Goal: Task Accomplishment & Management: Complete application form

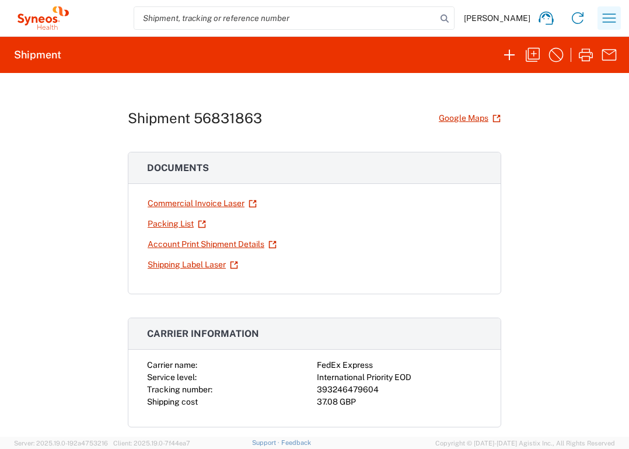
click at [604, 16] on icon "button" at bounding box center [609, 18] width 19 height 19
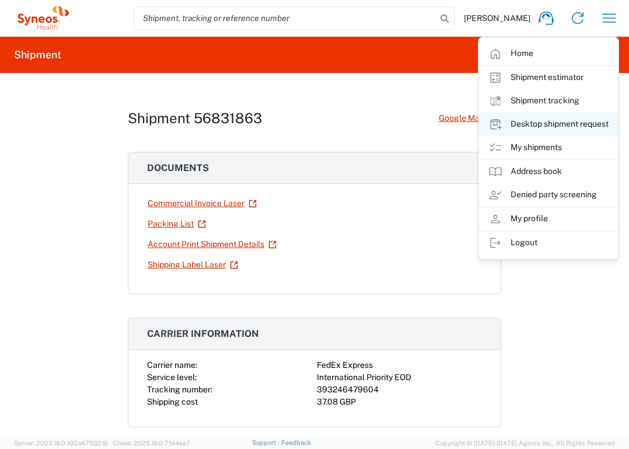
click at [564, 123] on link "Desktop shipment request" at bounding box center [548, 124] width 139 height 23
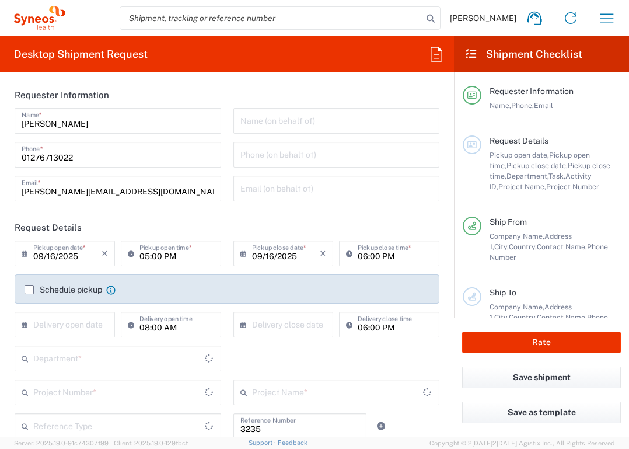
type input "Department"
type input "[GEOGRAPHIC_DATA]"
type input "United Kingdom"
click at [52, 330] on input "text" at bounding box center [67, 323] width 68 height 20
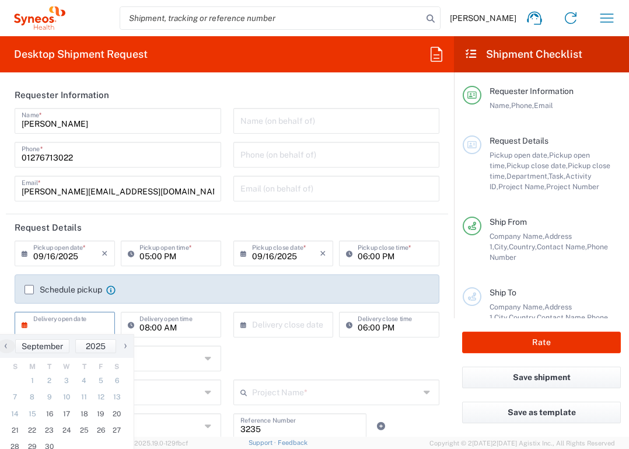
type input "Syneos Health UK Limited"
click at [83, 413] on span "18" at bounding box center [84, 414] width 18 height 16
type input "09/18/2025"
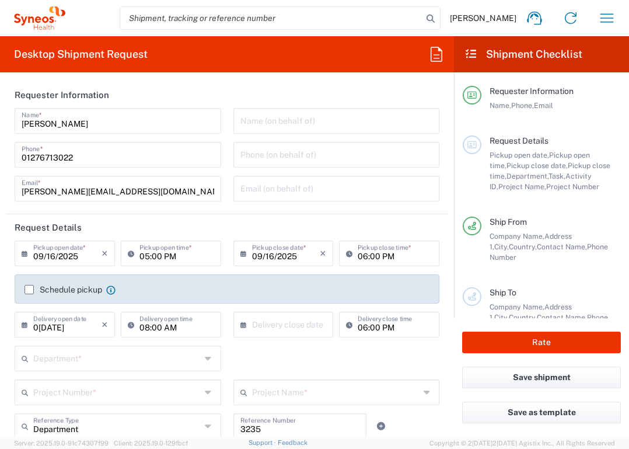
click at [258, 322] on input "text" at bounding box center [286, 323] width 68 height 20
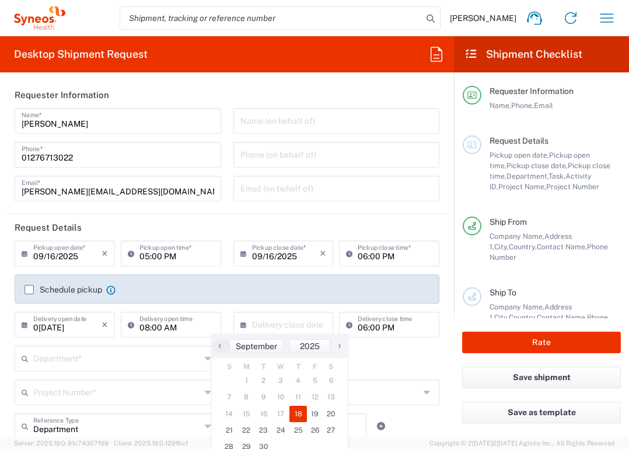
click at [300, 408] on span "18" at bounding box center [298, 414] width 18 height 16
type input "[DATE]"
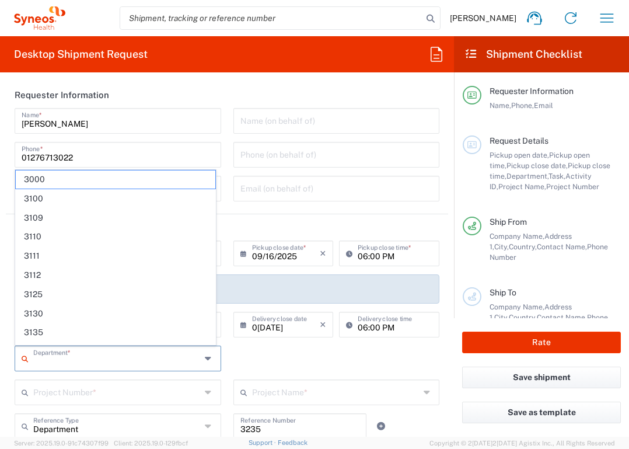
click at [142, 362] on input "text" at bounding box center [116, 357] width 167 height 20
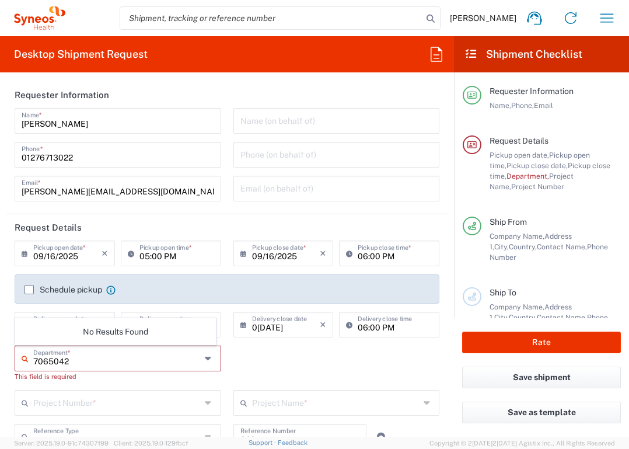
type input "7065042"
click at [329, 378] on div "7065042 Department * No Results Found This field is required" at bounding box center [227, 367] width 437 height 44
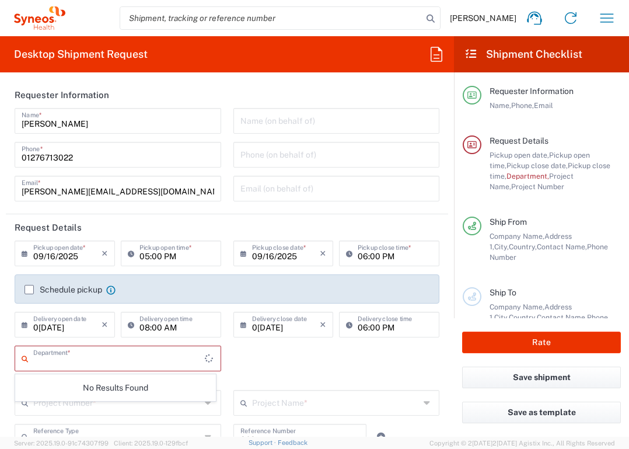
click at [102, 353] on input "text" at bounding box center [119, 357] width 172 height 20
type input "7065042"
click at [231, 364] on div "7065042 Department * No Results Found This field is required" at bounding box center [227, 367] width 437 height 44
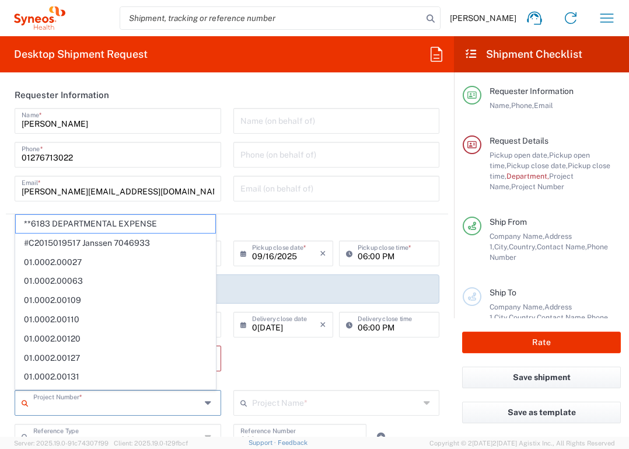
click at [81, 403] on input "text" at bounding box center [116, 402] width 167 height 20
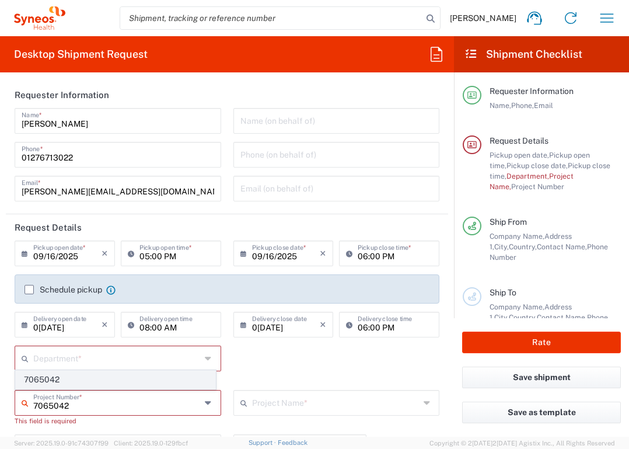
type input "7065042"
click at [85, 379] on span "7065042" at bounding box center [116, 380] width 200 height 18
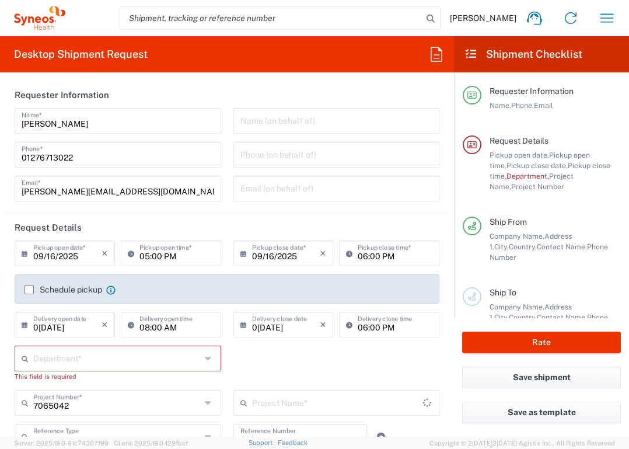
type input "7065042  Qilu Pharmaceutica"
click at [106, 359] on input "text" at bounding box center [116, 357] width 167 height 20
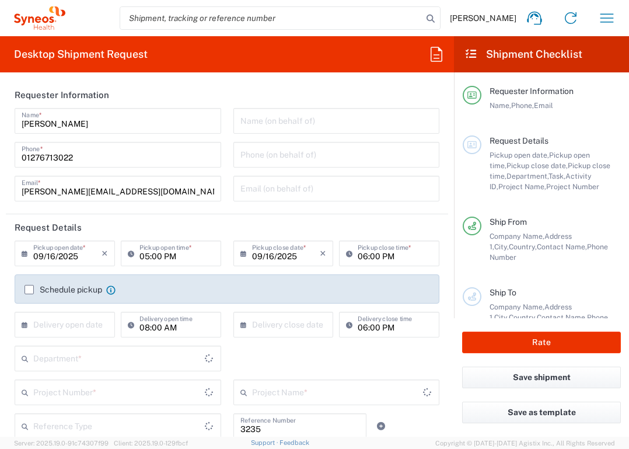
type input "Department"
type input "[GEOGRAPHIC_DATA]"
type input "Syneos Health UK Limited"
click at [89, 316] on input "text" at bounding box center [67, 323] width 68 height 20
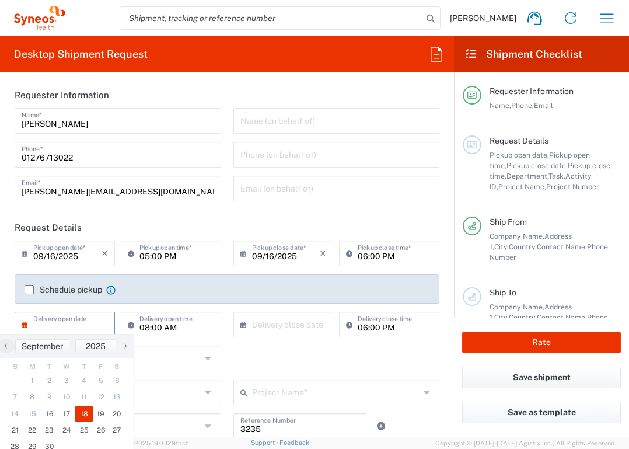
click at [80, 412] on span "18" at bounding box center [84, 414] width 18 height 16
type input "[DATE]"
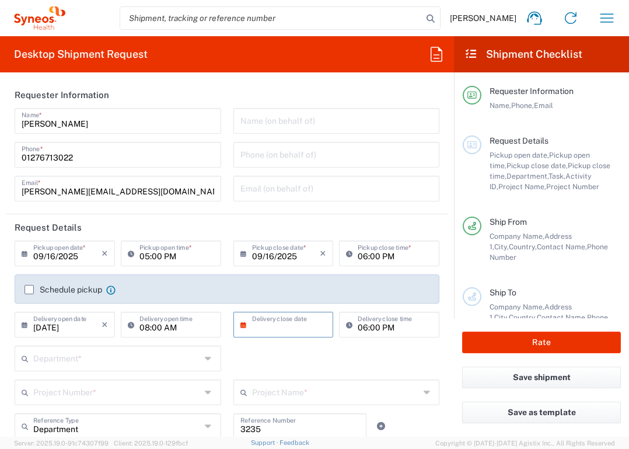
click at [313, 327] on input "text" at bounding box center [286, 323] width 68 height 20
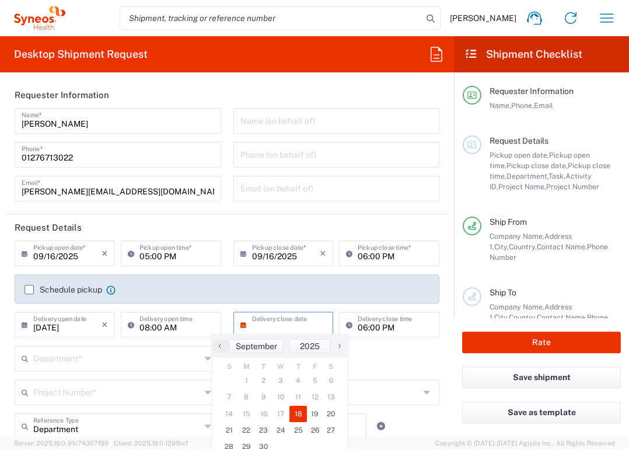
click at [298, 411] on span "18" at bounding box center [298, 414] width 18 height 16
type input "[DATE]"
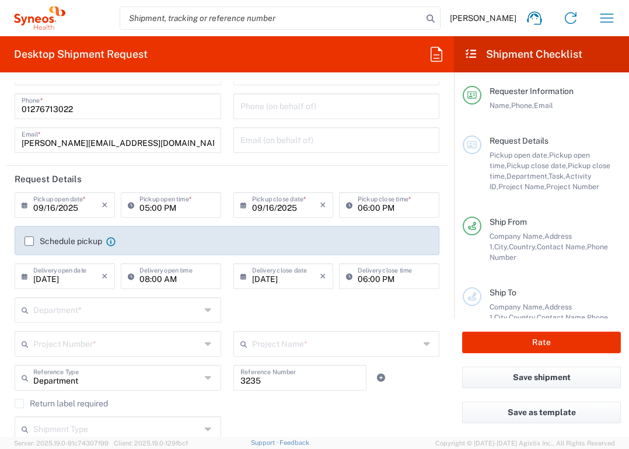
scroll to position [51, 0]
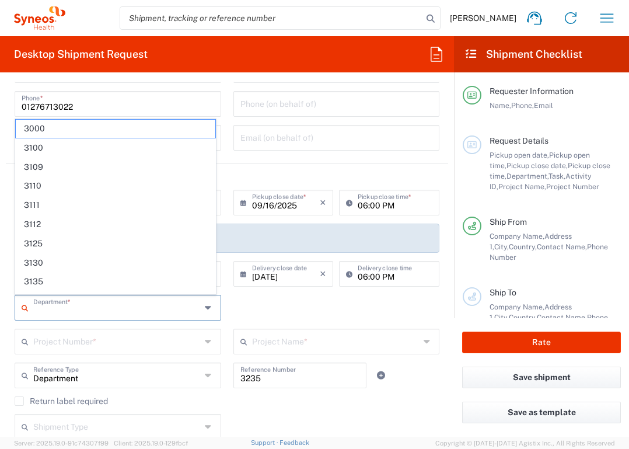
click at [115, 312] on input "text" at bounding box center [116, 306] width 167 height 20
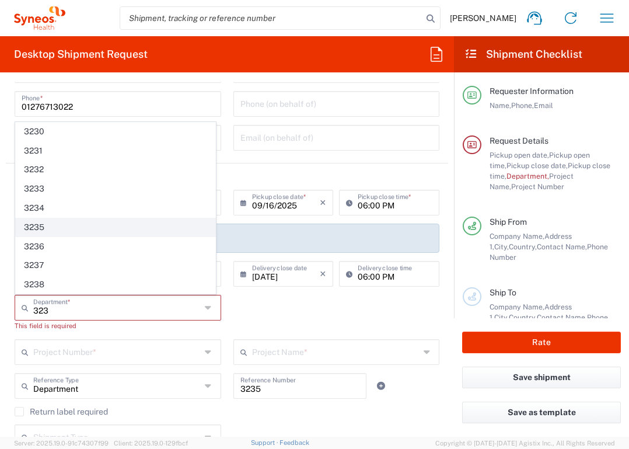
click at [53, 228] on span "3235" at bounding box center [116, 227] width 200 height 18
type input "3235"
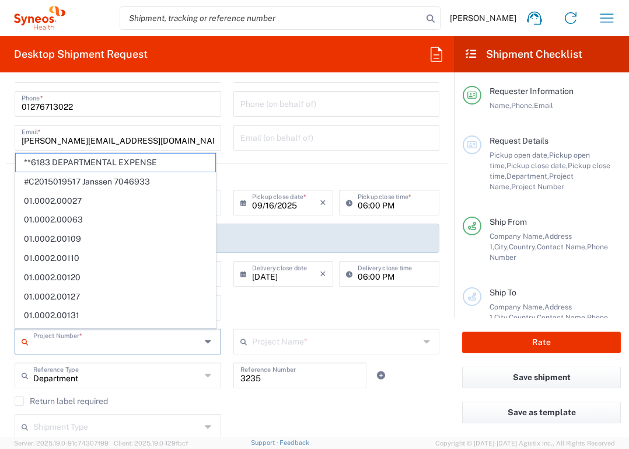
click at [122, 343] on input "text" at bounding box center [116, 340] width 167 height 20
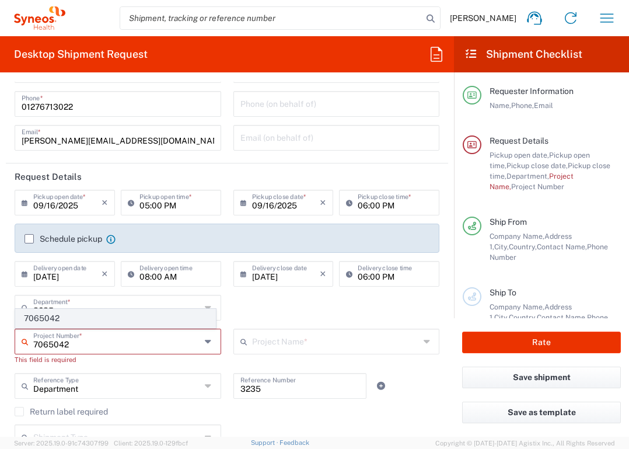
type input "7065042"
click at [30, 321] on span "7065042" at bounding box center [116, 318] width 200 height 18
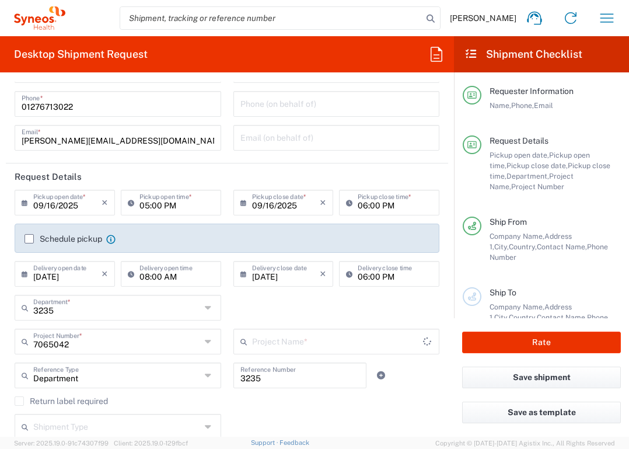
type input "7065042  Qilu Pharmaceutica"
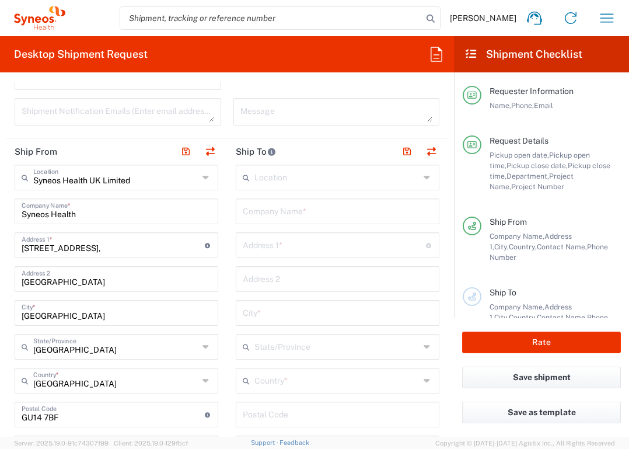
scroll to position [420, 0]
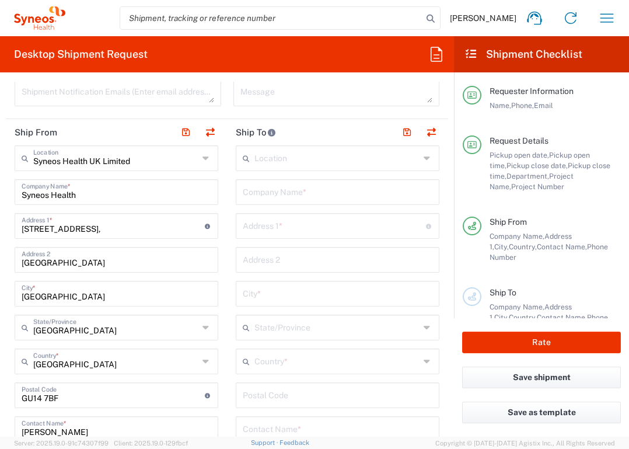
click at [299, 193] on input "text" at bounding box center [338, 191] width 190 height 20
type input "Farkasgyepui Tudogyogyintezet"
type input "049/2 hrsz."
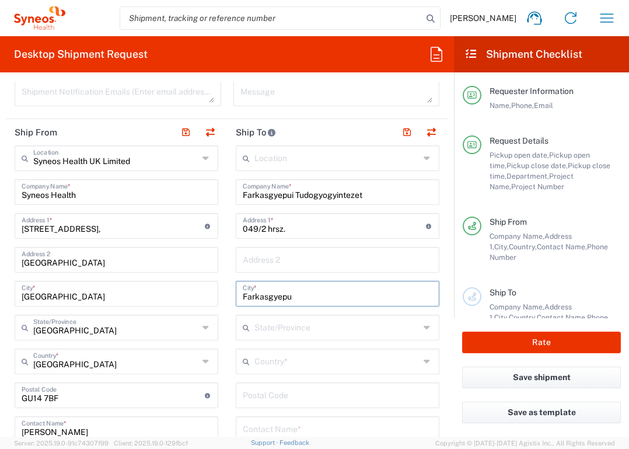
type input "Farkasgyepu"
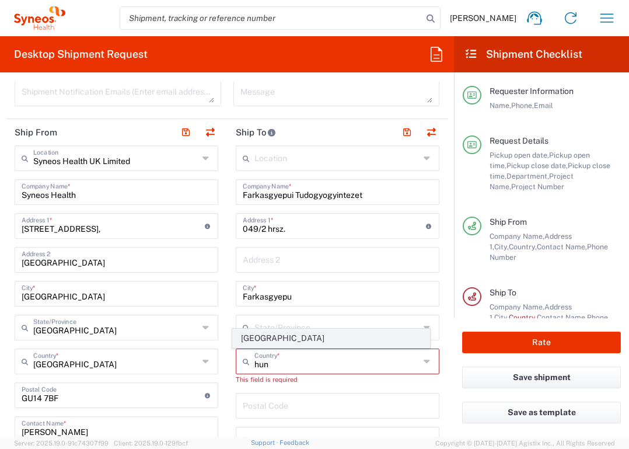
click at [253, 338] on span "[GEOGRAPHIC_DATA]" at bounding box center [331, 338] width 197 height 18
type input "[GEOGRAPHIC_DATA]"
type input "Sender/Shipper"
type input "Delivery Duty Paid"
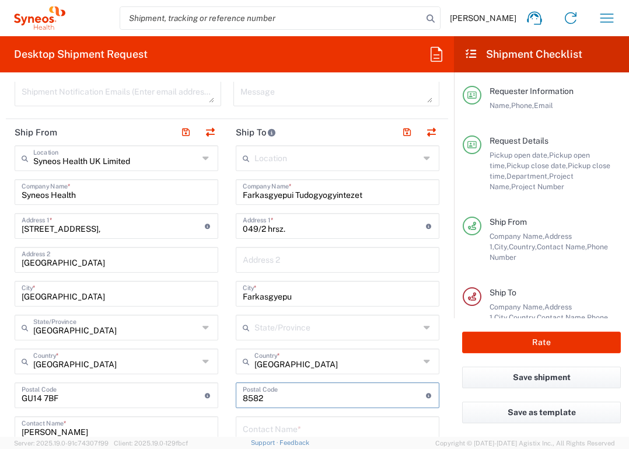
type input "8582"
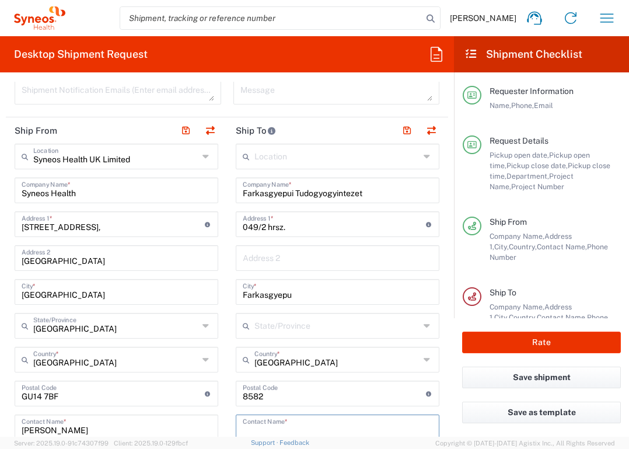
type input "s"
type input "Szilvia Vajcs"
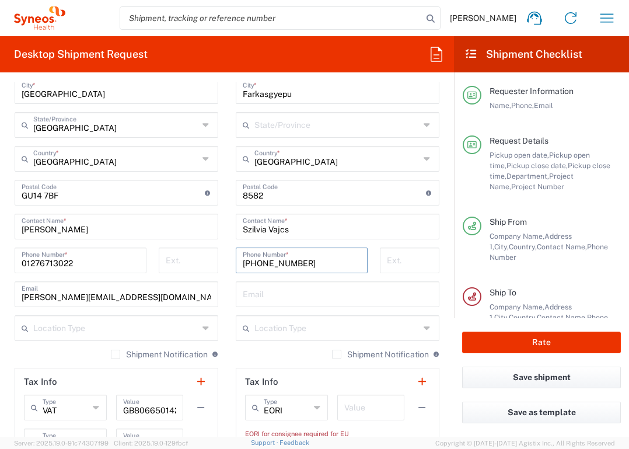
type input "[PHONE_NUMBER]"
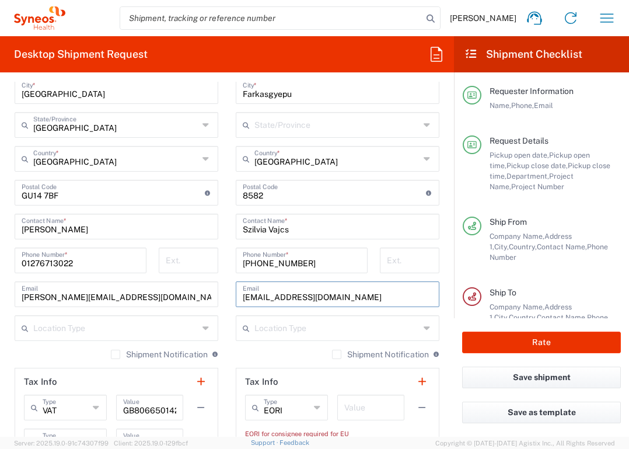
type input "[EMAIL_ADDRESS][DOMAIN_NAME]"
click at [386, 403] on input "text" at bounding box center [370, 406] width 53 height 20
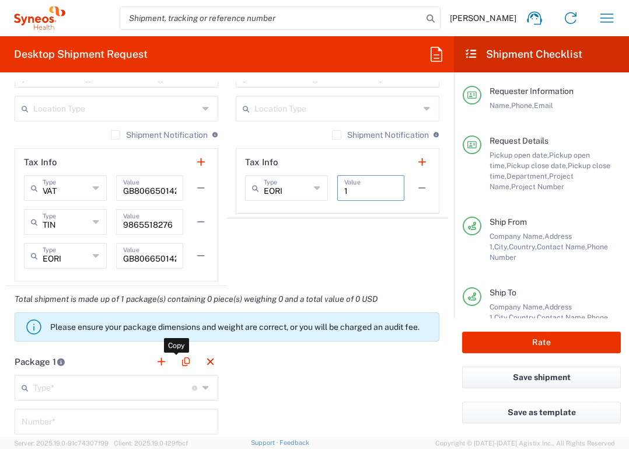
scroll to position [844, 0]
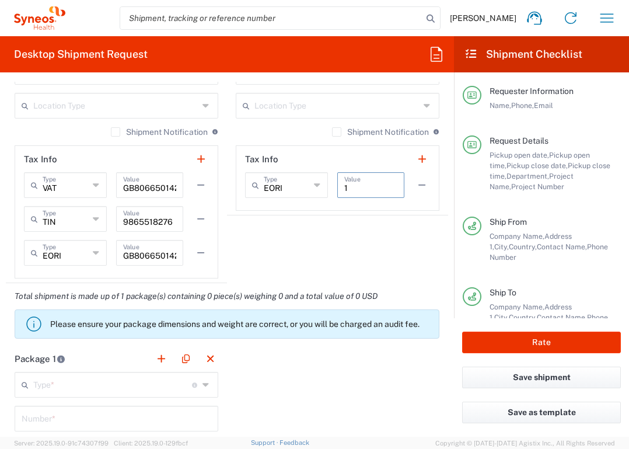
type input "1"
click at [144, 385] on input "text" at bounding box center [112, 383] width 159 height 20
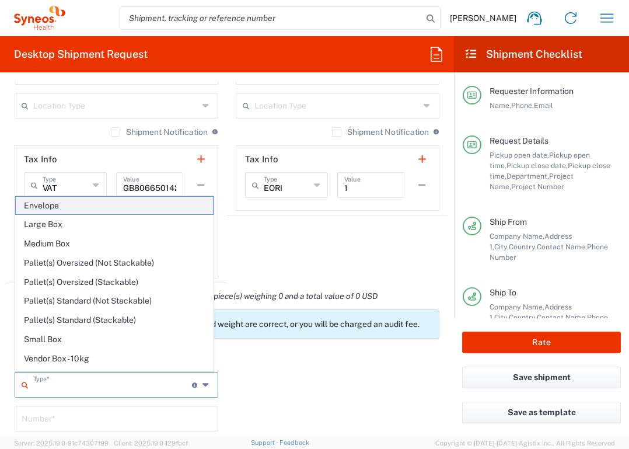
click at [112, 208] on span "Envelope" at bounding box center [114, 206] width 197 height 18
type input "Envelope"
type input "1"
type input "9.5"
type input "12.5"
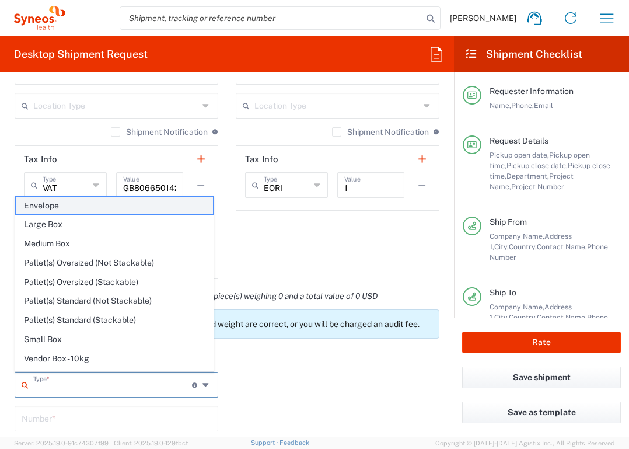
type input "0.25"
type input "in"
type input "0.45"
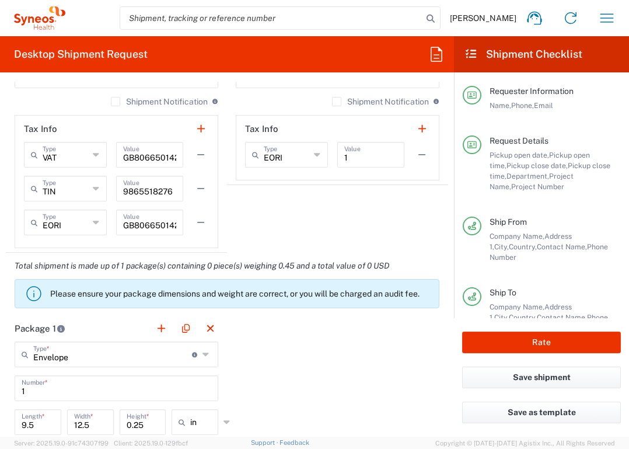
scroll to position [972, 0]
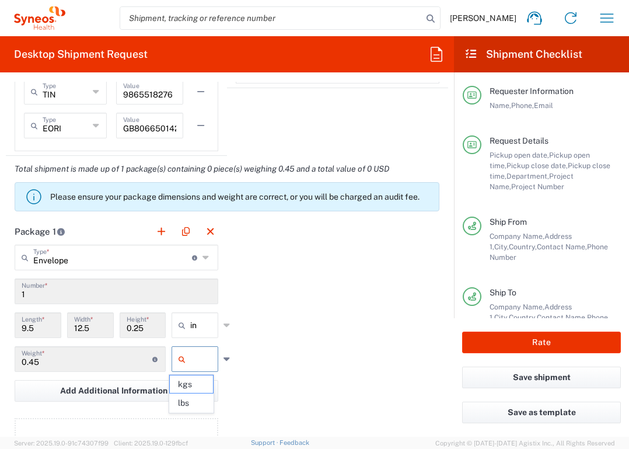
click at [197, 359] on input "text" at bounding box center [204, 359] width 29 height 19
click at [198, 403] on span "lbs" at bounding box center [191, 403] width 43 height 18
type input "lbs"
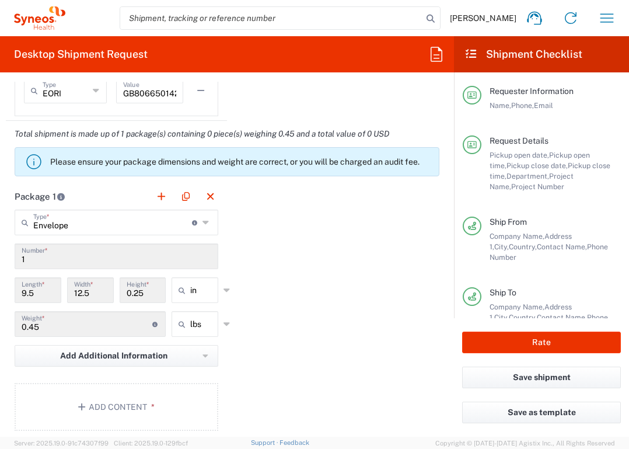
scroll to position [1193, 0]
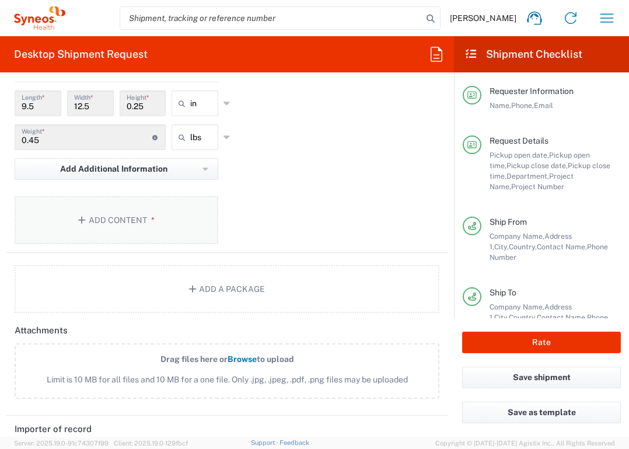
click at [184, 213] on button "Add Content *" at bounding box center [117, 220] width 204 height 48
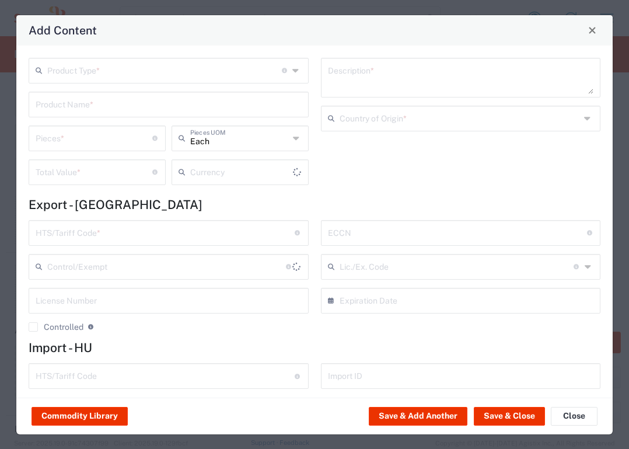
type input "US Dollar"
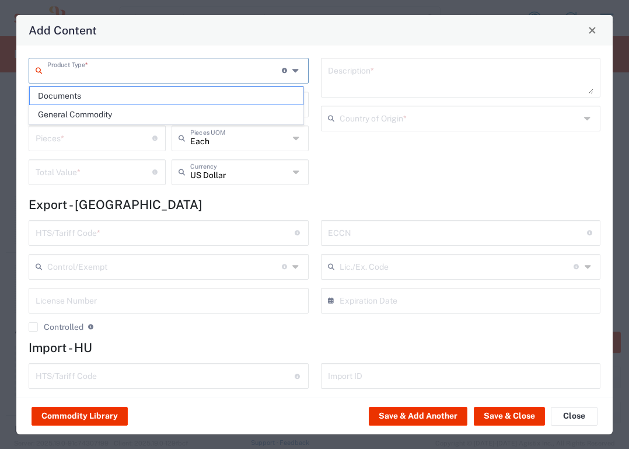
click at [224, 71] on input "text" at bounding box center [164, 70] width 235 height 20
drag, startPoint x: 219, startPoint y: 95, endPoint x: 247, endPoint y: 130, distance: 45.3
click at [219, 95] on span "Documents" at bounding box center [166, 96] width 273 height 18
type input "Documents"
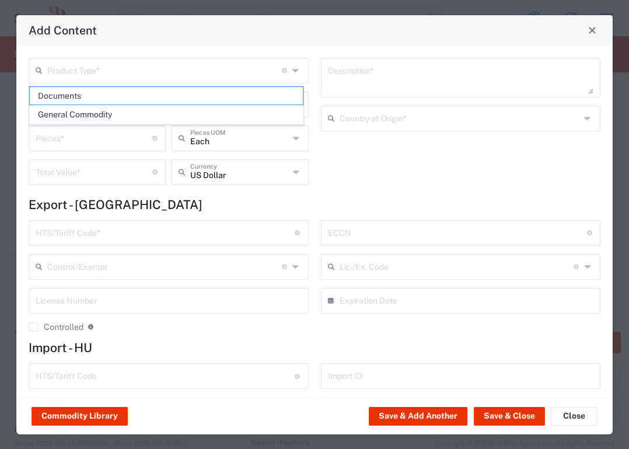
type input "1"
type textarea "Documents"
type input "[GEOGRAPHIC_DATA]"
type input "0000.00.0000"
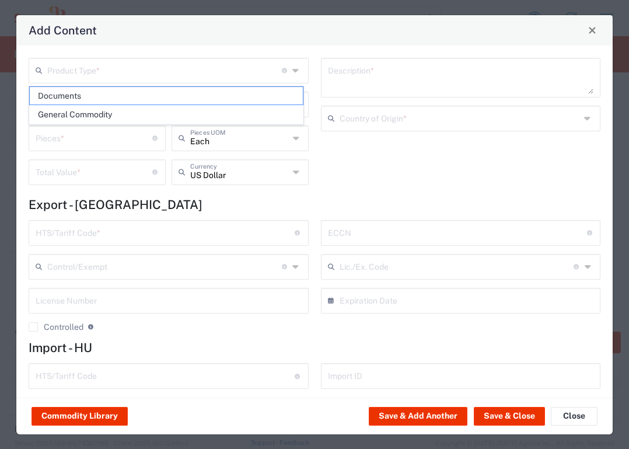
type input "0000.00.0000"
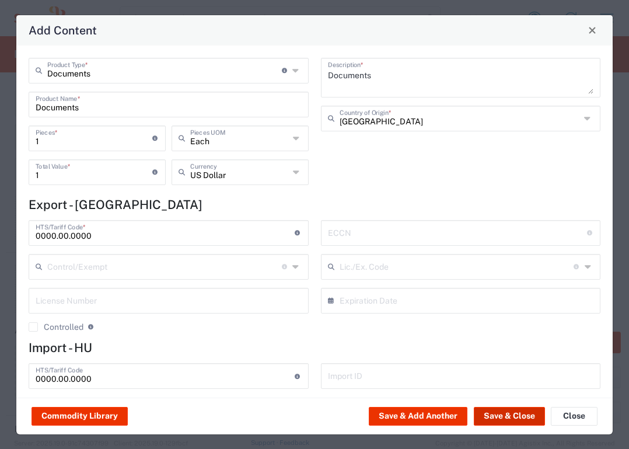
click at [524, 420] on button "Save & Close" at bounding box center [509, 416] width 71 height 19
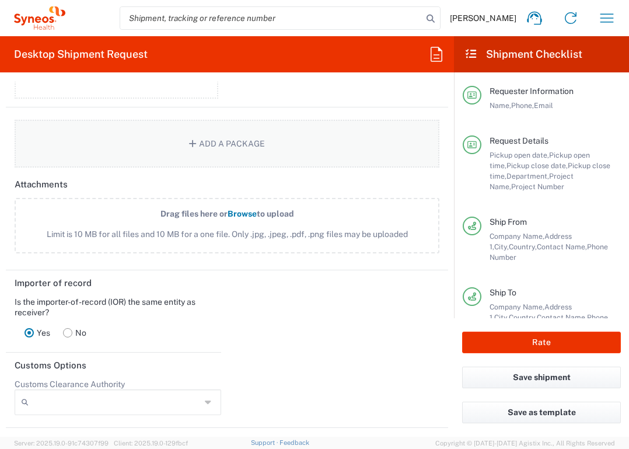
scroll to position [1602, 0]
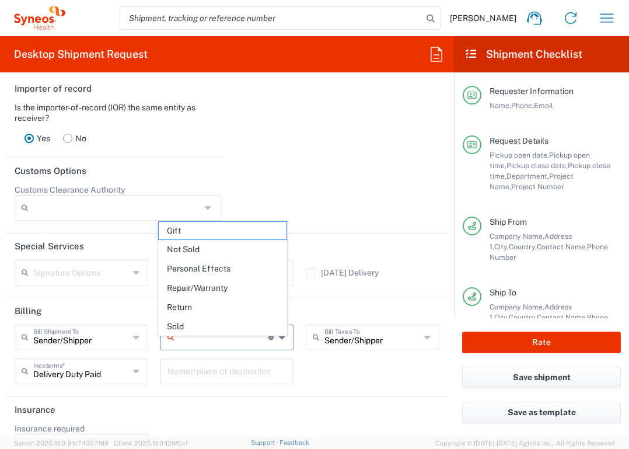
click at [255, 347] on input "text" at bounding box center [223, 336] width 89 height 20
click at [245, 254] on span "Not Sold" at bounding box center [223, 249] width 128 height 18
type input "Not Sold"
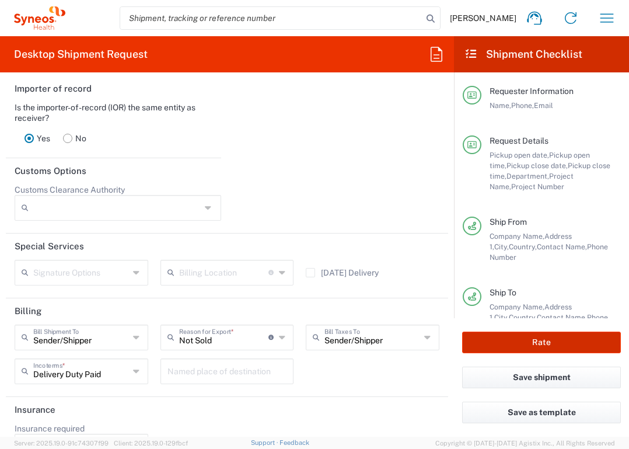
click at [498, 338] on button "Rate" at bounding box center [541, 342] width 159 height 22
type input "7065042"
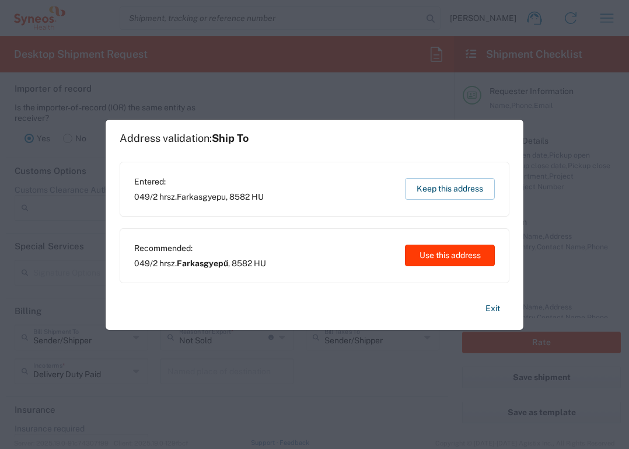
click at [466, 252] on button "Use this address" at bounding box center [450, 256] width 90 height 22
type input "Farkasgyepű"
type input "[GEOGRAPHIC_DATA]"
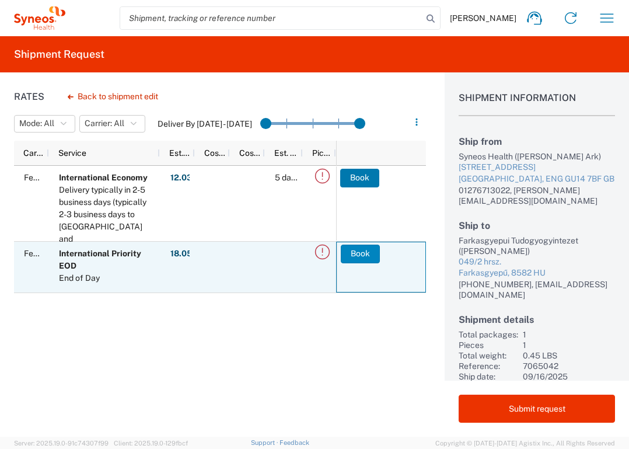
click at [348, 253] on button "Book" at bounding box center [360, 254] width 39 height 19
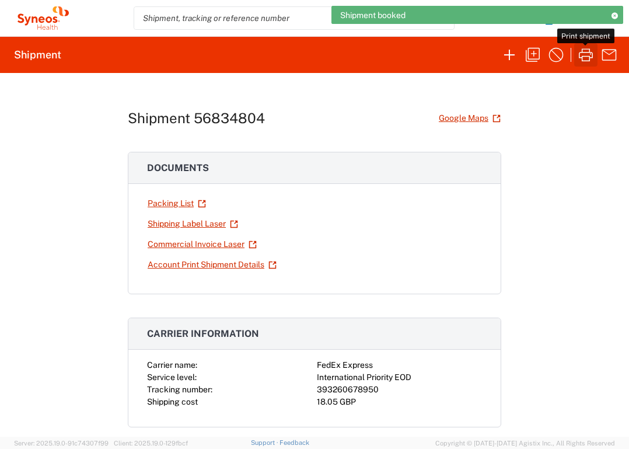
click at [585, 58] on icon "button" at bounding box center [586, 55] width 19 height 19
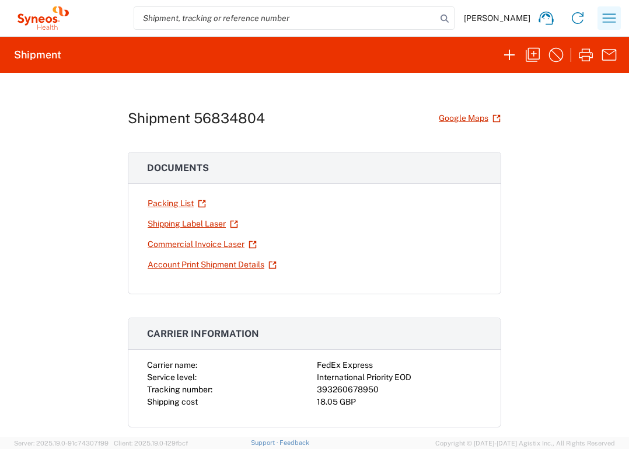
click at [616, 20] on icon "button" at bounding box center [609, 18] width 19 height 19
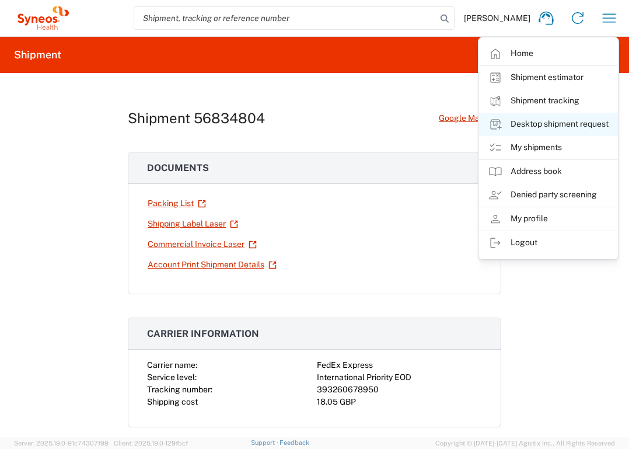
click at [589, 124] on link "Desktop shipment request" at bounding box center [548, 124] width 139 height 23
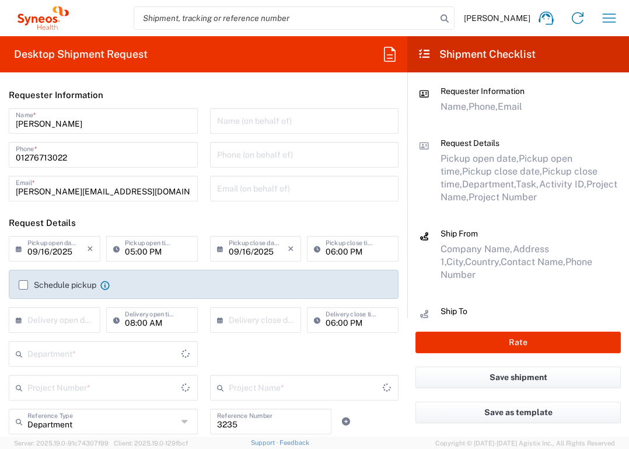
type input "[GEOGRAPHIC_DATA]"
click at [58, 322] on input "text" at bounding box center [57, 319] width 60 height 20
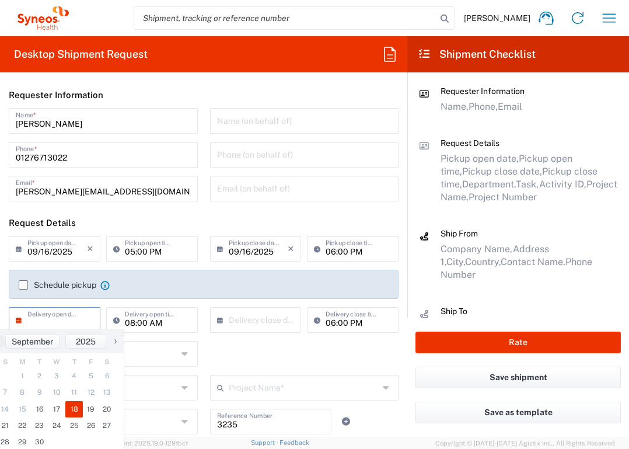
click at [79, 410] on span "18" at bounding box center [74, 409] width 18 height 16
type input "[DATE]"
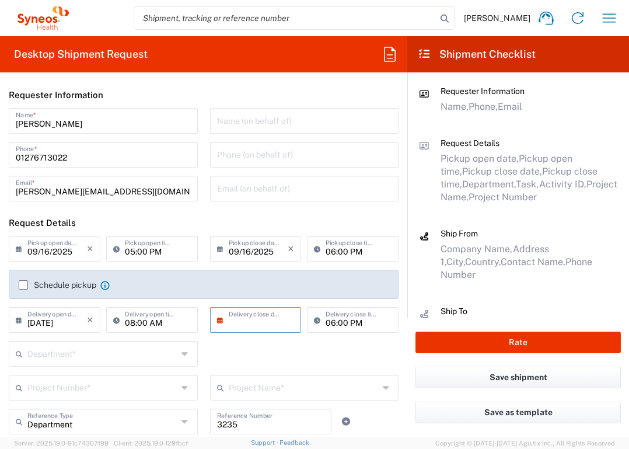
click at [258, 318] on input "text" at bounding box center [259, 319] width 60 height 20
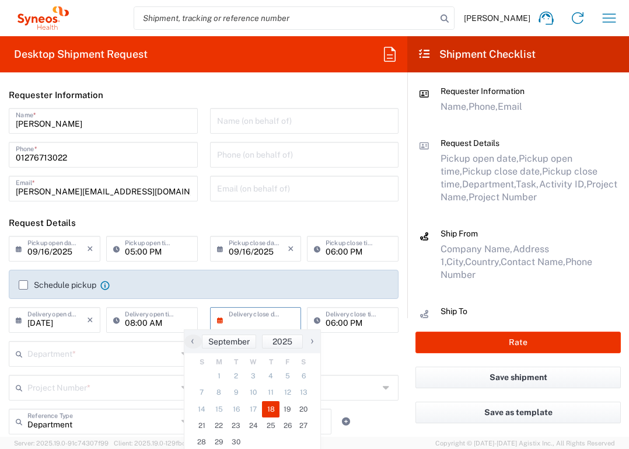
click at [269, 408] on span "18" at bounding box center [271, 409] width 18 height 16
type input "[DATE]"
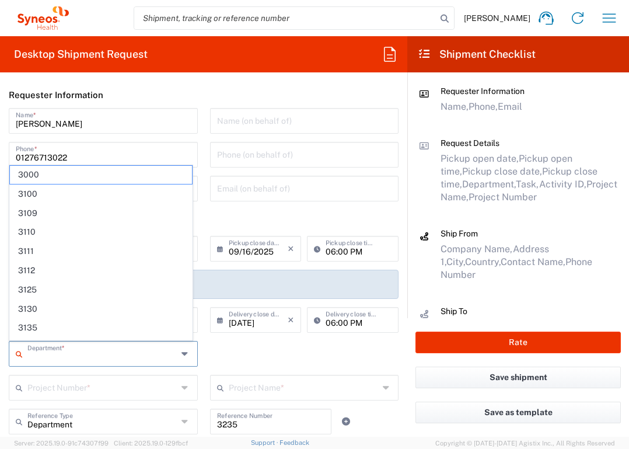
click at [126, 348] on input "text" at bounding box center [102, 353] width 150 height 20
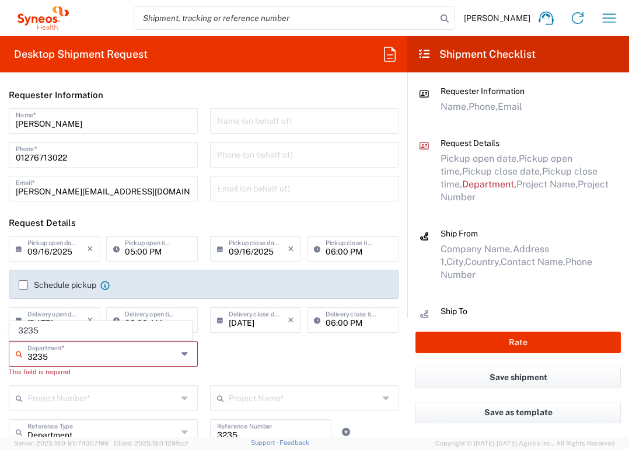
type input "3235"
click at [230, 354] on div "3235 Department * 3235 This field is required" at bounding box center [204, 363] width 402 height 44
click at [162, 349] on input "text" at bounding box center [102, 353] width 150 height 20
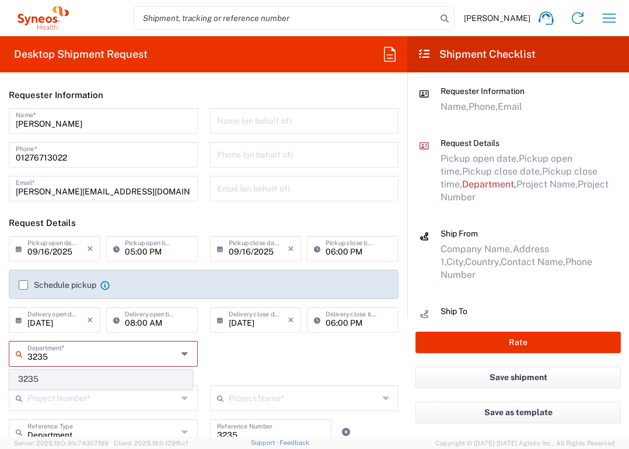
type input "3235"
click at [78, 382] on span "3235" at bounding box center [101, 379] width 182 height 18
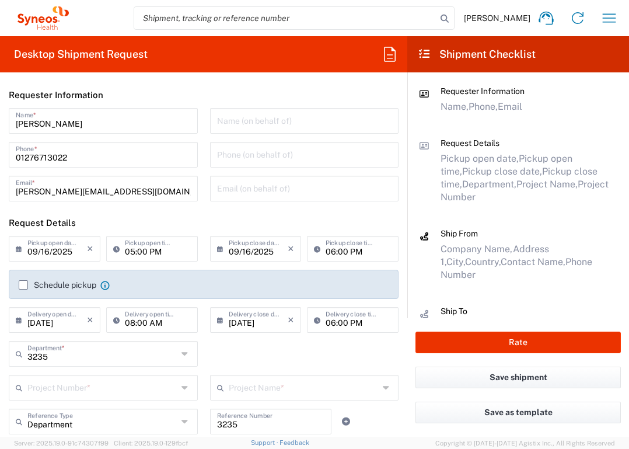
click at [92, 389] on input "text" at bounding box center [102, 386] width 150 height 20
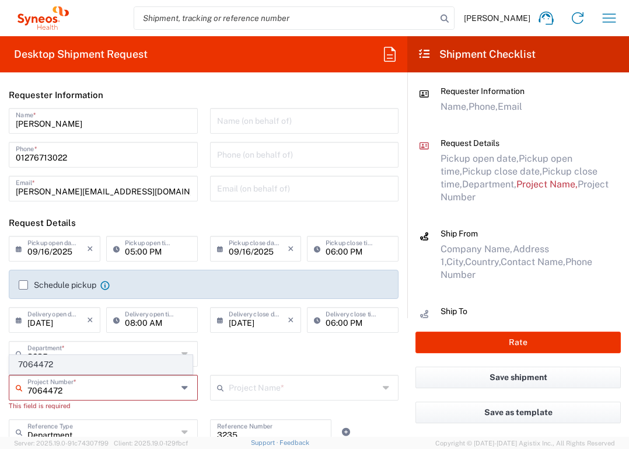
type input "7064472"
click at [83, 364] on span "7064472" at bounding box center [101, 364] width 182 height 18
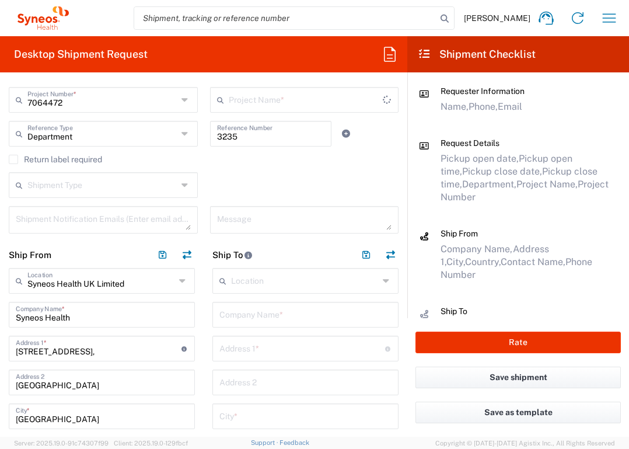
type input "Gilead 7064472"
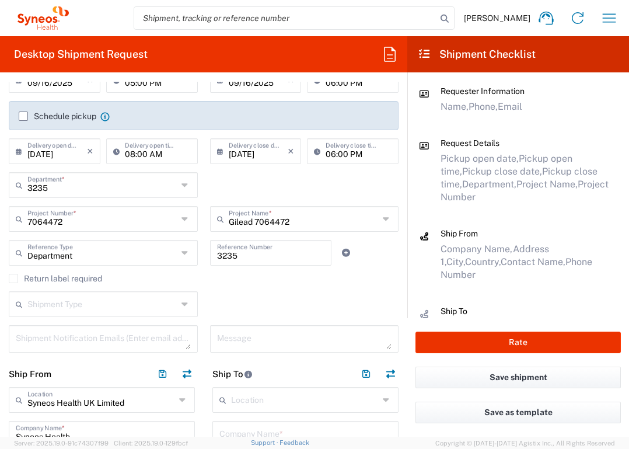
scroll to position [268, 0]
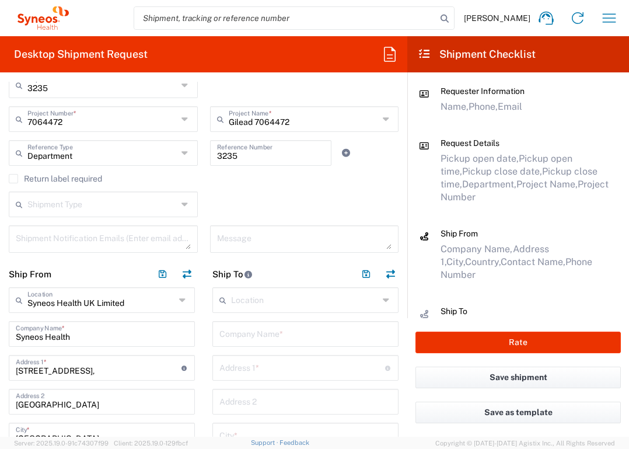
click at [245, 336] on input "text" at bounding box center [305, 333] width 172 height 20
type input "[GEOGRAPHIC_DATA]"
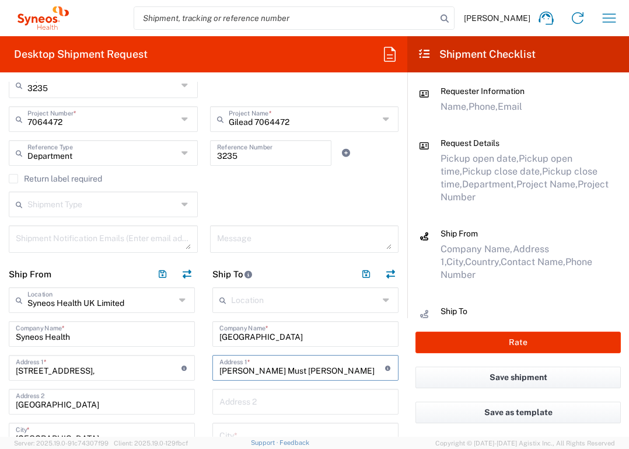
type input "[PERSON_NAME] Must [PERSON_NAME]"
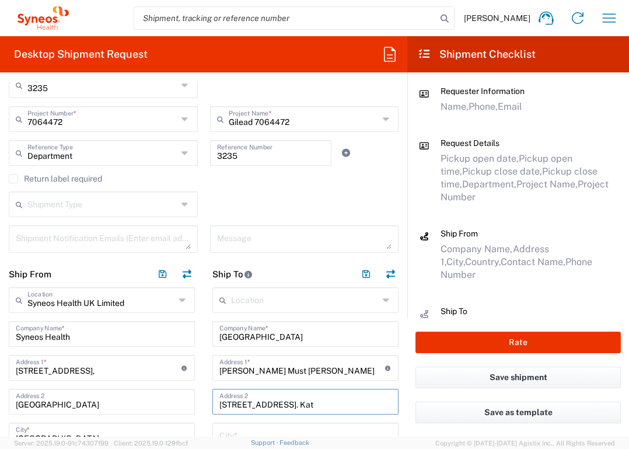
type input "[STREET_ADDRESS]. Kat"
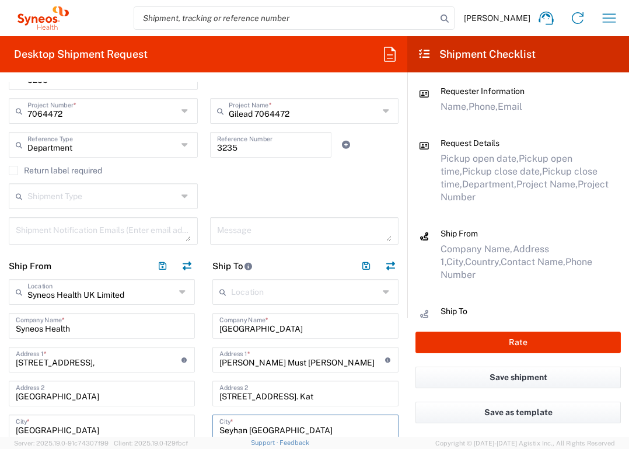
type input "Seyhan [GEOGRAPHIC_DATA]"
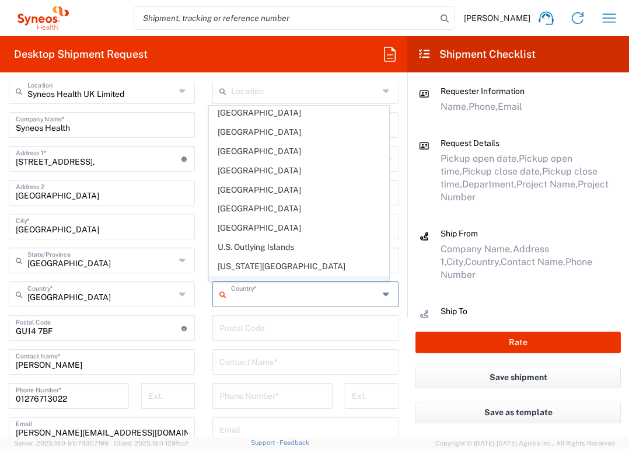
scroll to position [4314, 0]
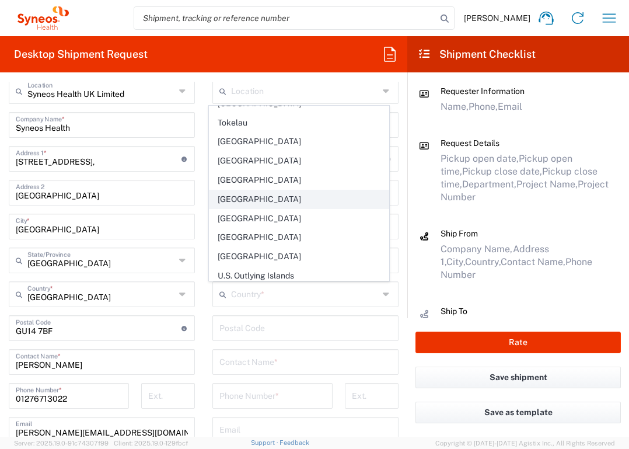
click at [262, 190] on span "[GEOGRAPHIC_DATA]" at bounding box center [299, 199] width 180 height 18
type input "[GEOGRAPHIC_DATA]"
type input "Sender/Shipper"
type input "Delivery Duty Paid"
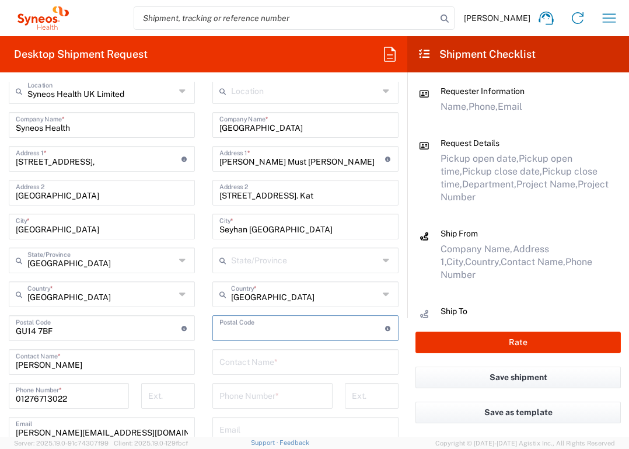
click at [264, 324] on input "undefined" at bounding box center [302, 327] width 166 height 20
type input "01140"
type input "[PERSON_NAME]"
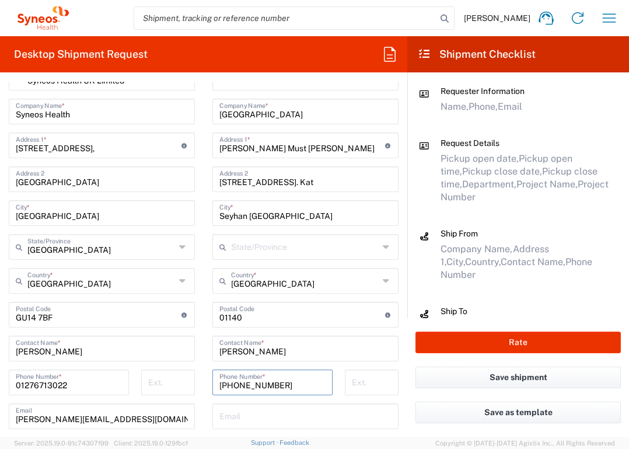
scroll to position [495, 0]
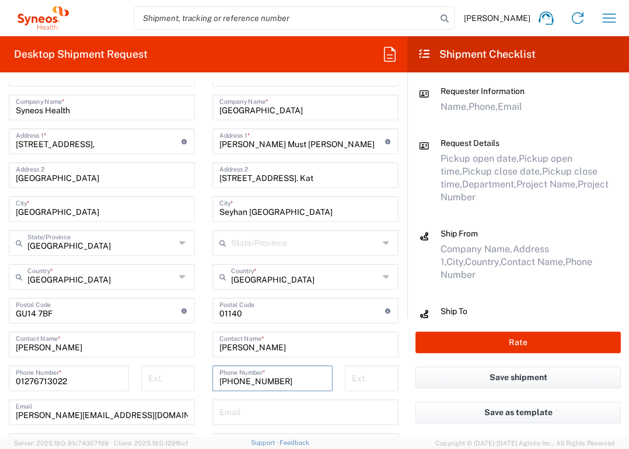
type input "[PHONE_NUMBER]"
click at [231, 416] on input "text" at bounding box center [305, 411] width 172 height 20
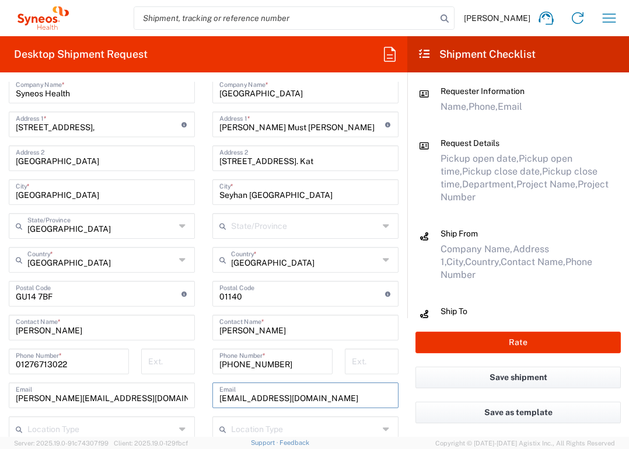
scroll to position [609, 0]
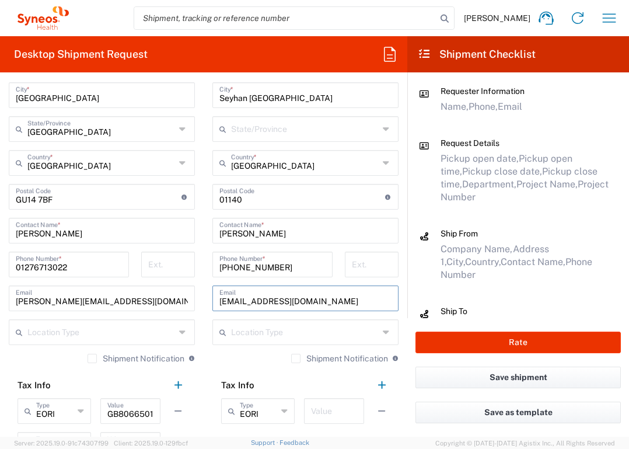
type input "[EMAIL_ADDRESS][DOMAIN_NAME]"
click at [337, 411] on input "text" at bounding box center [334, 410] width 46 height 20
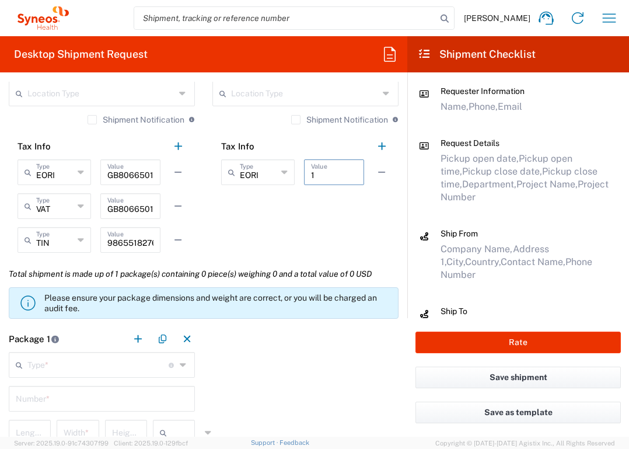
scroll to position [1045, 0]
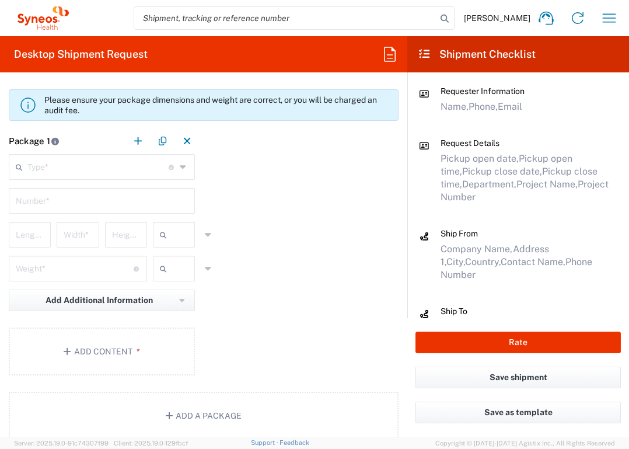
type input "1"
click at [120, 167] on input "text" at bounding box center [97, 166] width 141 height 20
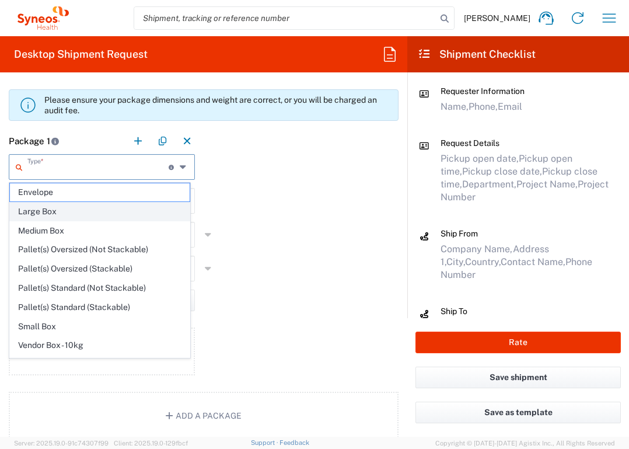
click at [118, 206] on span "Large Box" at bounding box center [100, 211] width 180 height 18
type input "Large Box"
type input "17.5"
type input "12.5"
type input "3"
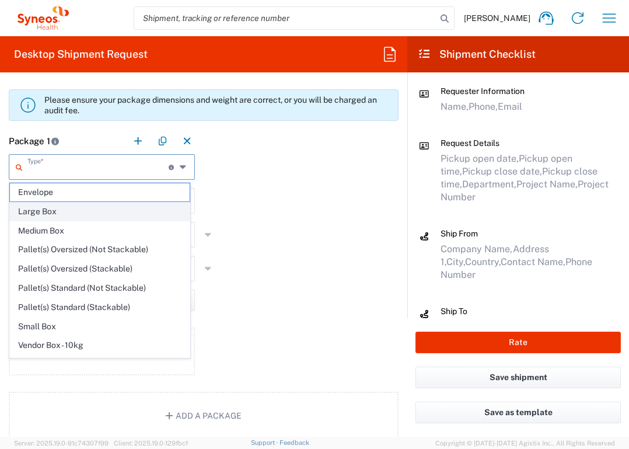
type input "in"
click at [118, 165] on input "Large Box" at bounding box center [97, 166] width 141 height 20
click at [120, 205] on span "Envelope" at bounding box center [100, 211] width 180 height 18
type input "Envelope"
type input "1"
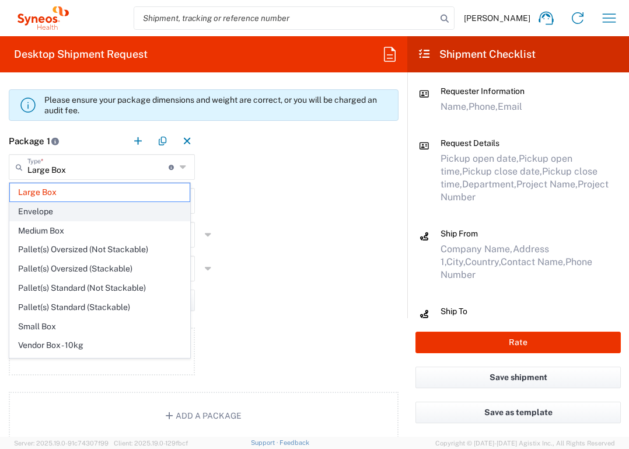
type input "9.5"
type input "0.25"
type input "0.45"
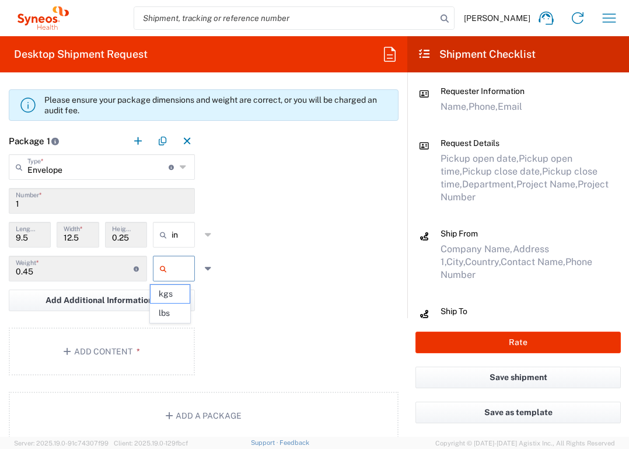
click at [172, 268] on input "text" at bounding box center [186, 268] width 29 height 19
click at [175, 315] on span "lbs" at bounding box center [170, 313] width 39 height 18
type input "lbs"
click at [158, 339] on button "Add Content *" at bounding box center [102, 351] width 186 height 48
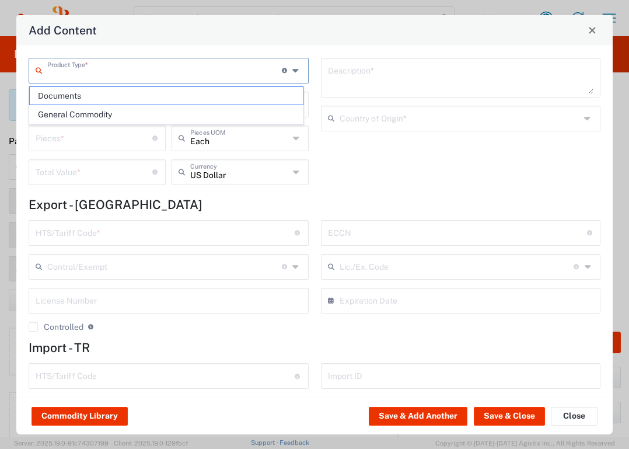
click at [225, 69] on input "text" at bounding box center [164, 70] width 235 height 20
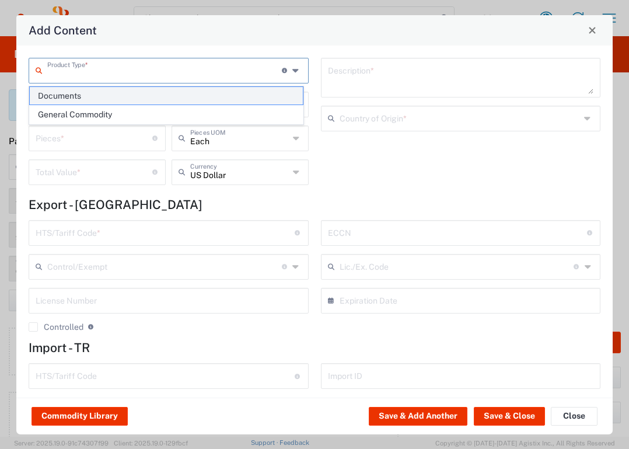
click at [222, 87] on span "Documents" at bounding box center [166, 96] width 273 height 18
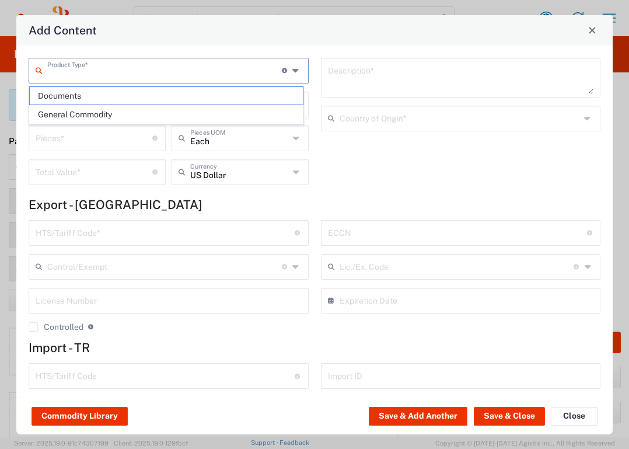
type input "Documents"
type input "1"
type textarea "Documents"
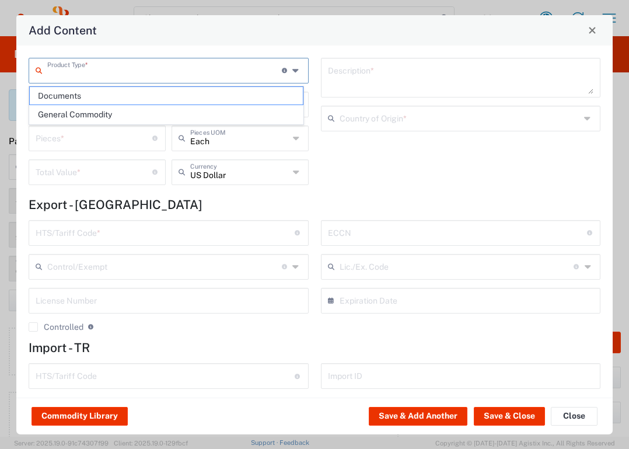
type input "[GEOGRAPHIC_DATA]"
type input "0000.00.0000"
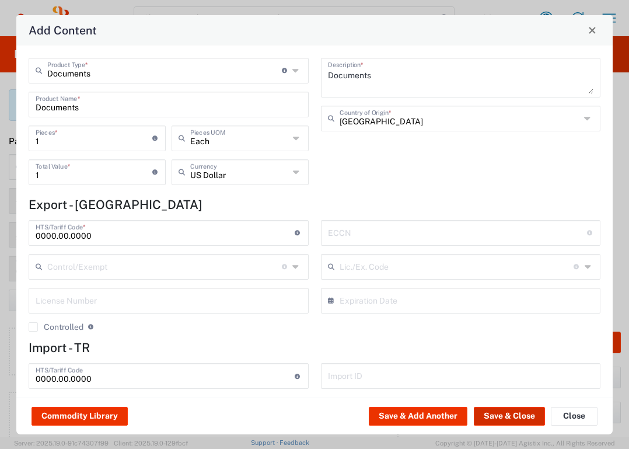
click at [498, 410] on button "Save & Close" at bounding box center [509, 416] width 71 height 19
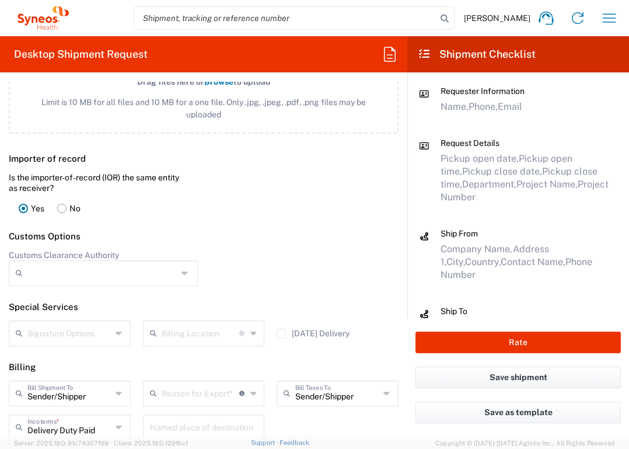
scroll to position [1518, 0]
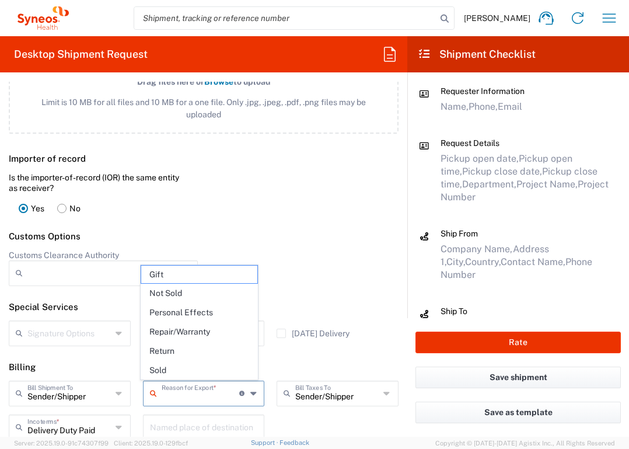
click at [200, 394] on input "text" at bounding box center [201, 392] width 78 height 20
click at [203, 291] on span "Not Sold" at bounding box center [199, 293] width 117 height 18
type input "Not Sold"
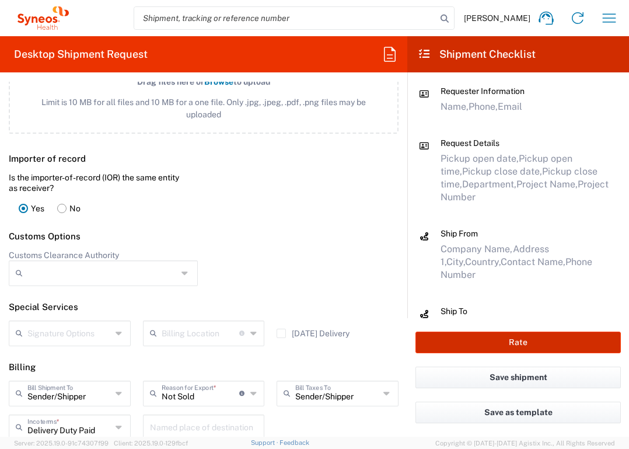
click at [529, 345] on button "Rate" at bounding box center [517, 342] width 205 height 22
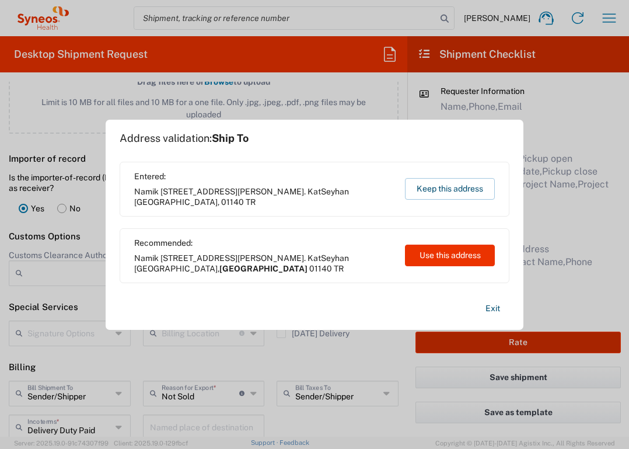
type input "7064472"
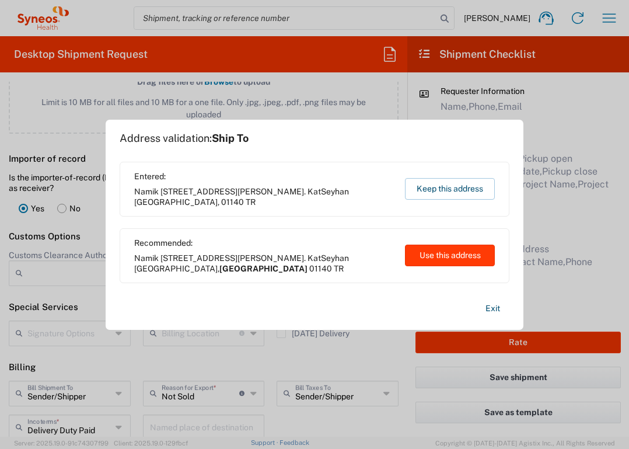
click at [456, 254] on button "Use this address" at bounding box center [450, 256] width 90 height 22
type input "[GEOGRAPHIC_DATA]"
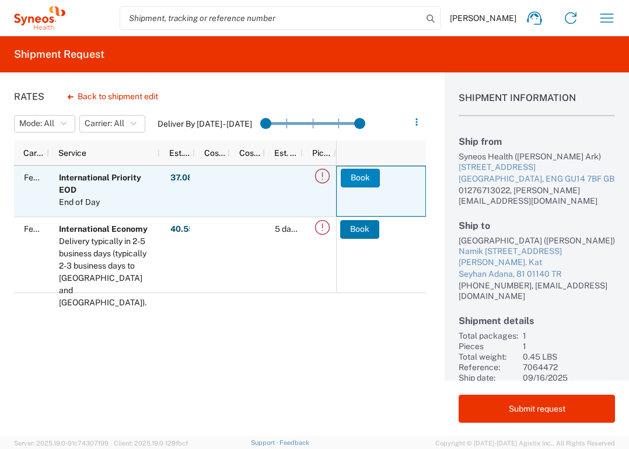
click at [362, 178] on button "Book" at bounding box center [360, 178] width 39 height 19
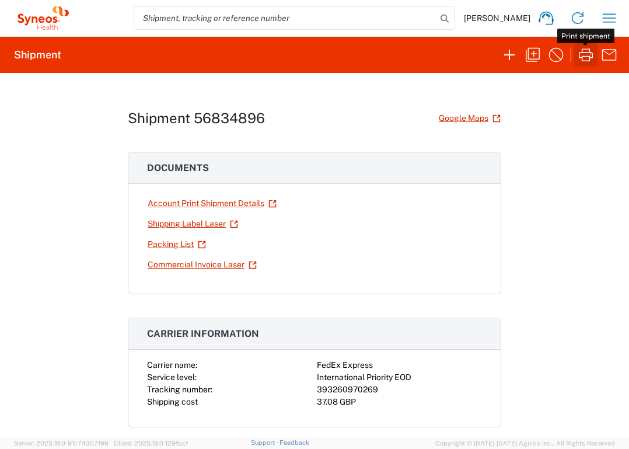
click at [586, 55] on icon "button" at bounding box center [586, 55] width 19 height 19
click at [609, 21] on icon "button" at bounding box center [609, 18] width 19 height 19
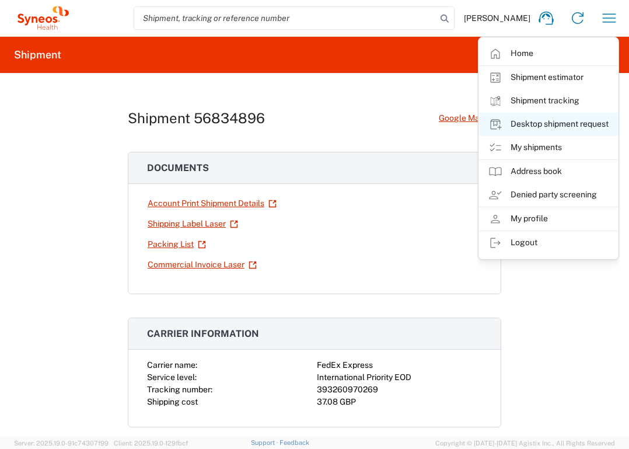
click at [584, 121] on link "Desktop shipment request" at bounding box center [548, 124] width 139 height 23
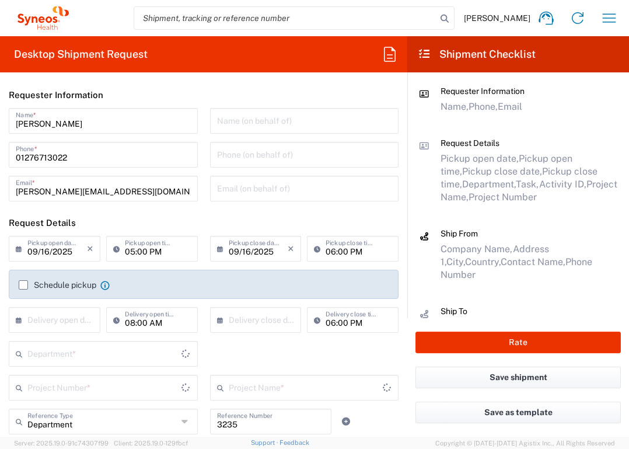
type input "[GEOGRAPHIC_DATA]"
click at [52, 323] on input "text" at bounding box center [57, 319] width 60 height 20
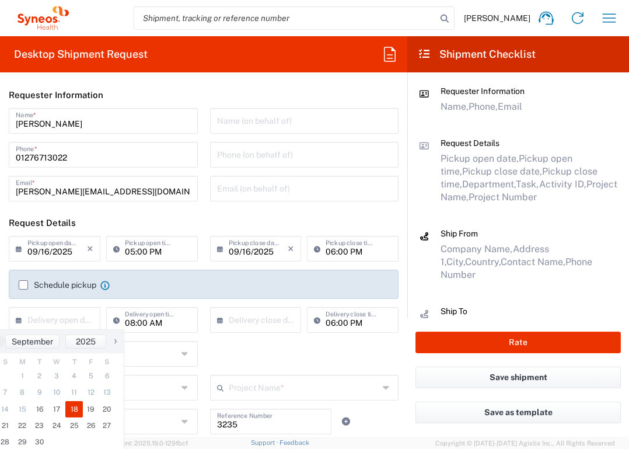
click at [76, 403] on span "18" at bounding box center [74, 409] width 18 height 16
type input "[DATE]"
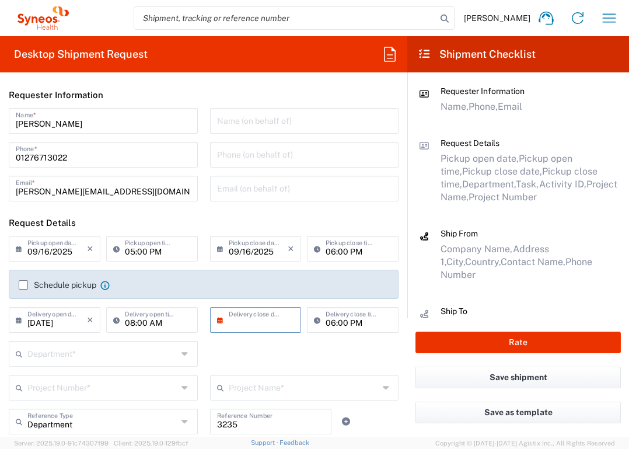
click at [243, 318] on input "text" at bounding box center [259, 319] width 60 height 20
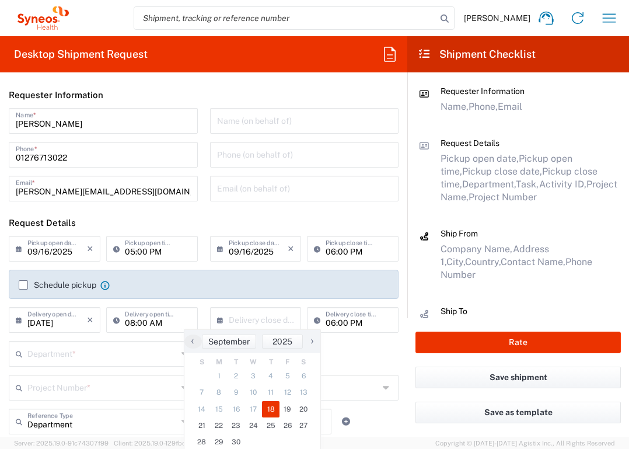
click at [272, 408] on span "18" at bounding box center [271, 409] width 18 height 16
type input "[DATE]"
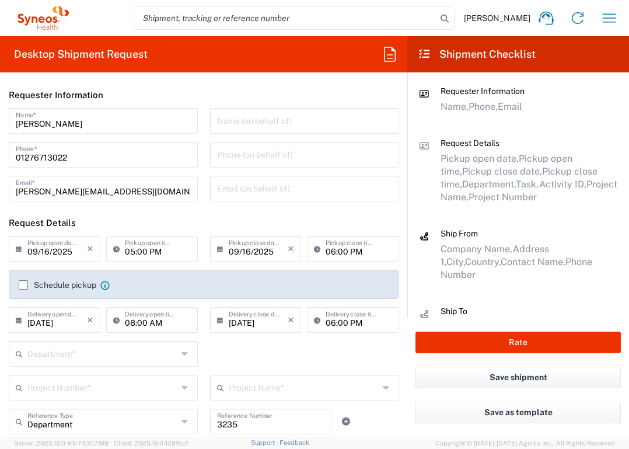
click at [144, 360] on input "text" at bounding box center [102, 353] width 150 height 20
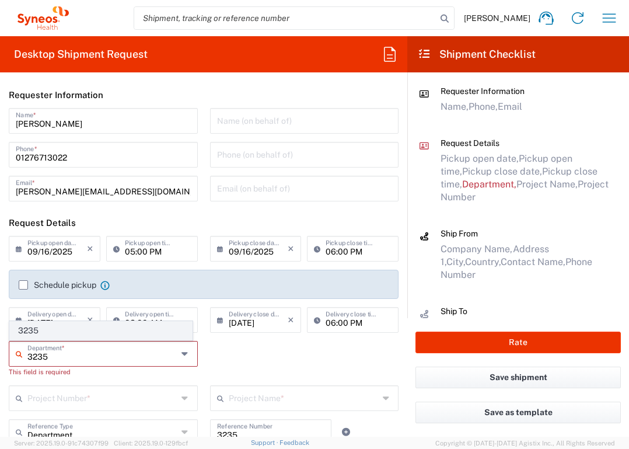
type input "3235"
click at [90, 336] on span "3235" at bounding box center [101, 331] width 182 height 18
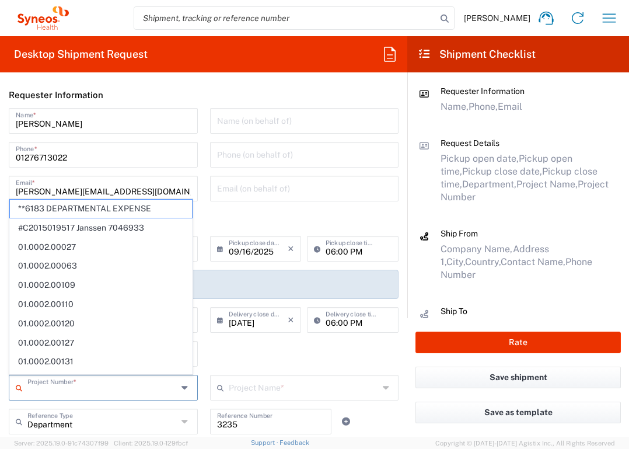
click at [106, 390] on input "text" at bounding box center [102, 386] width 150 height 20
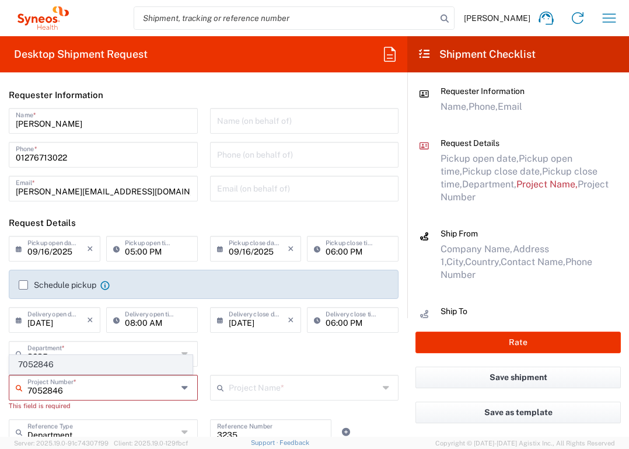
type input "7052846"
click at [75, 362] on span "7052846" at bounding box center [101, 364] width 182 height 18
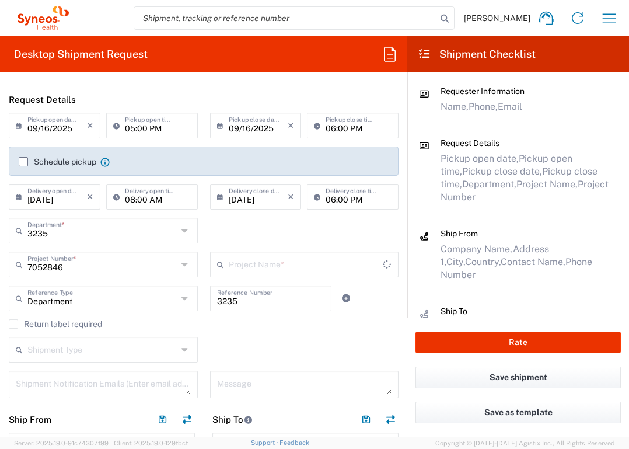
type input "DevPro 7052846"
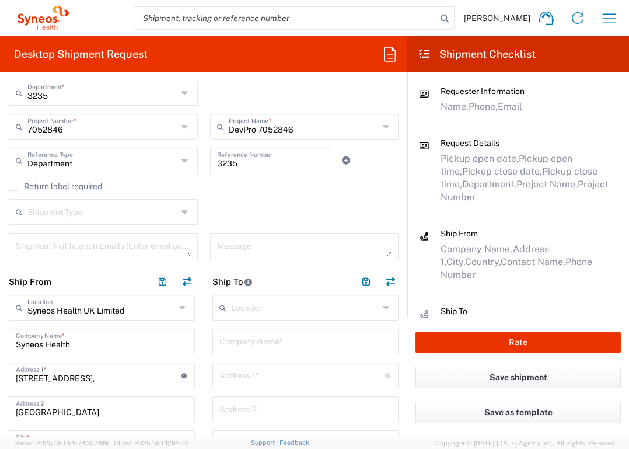
scroll to position [331, 0]
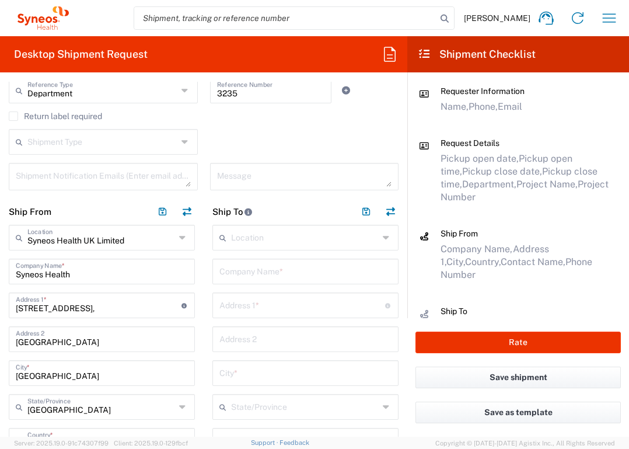
click at [254, 275] on input "text" at bounding box center [305, 270] width 172 height 20
type input "[GEOGRAPHIC_DATA]"
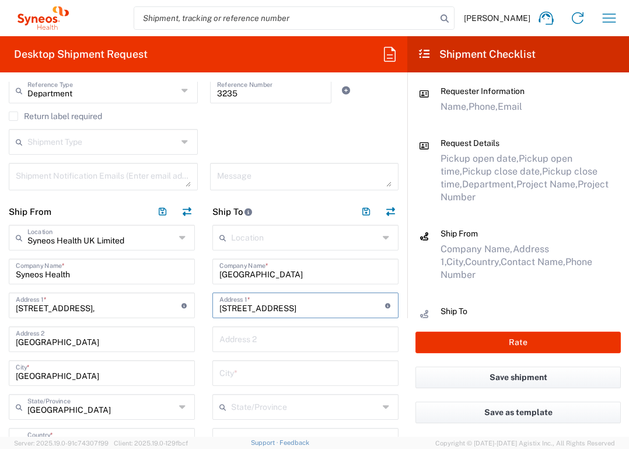
type input "[STREET_ADDRESS]"
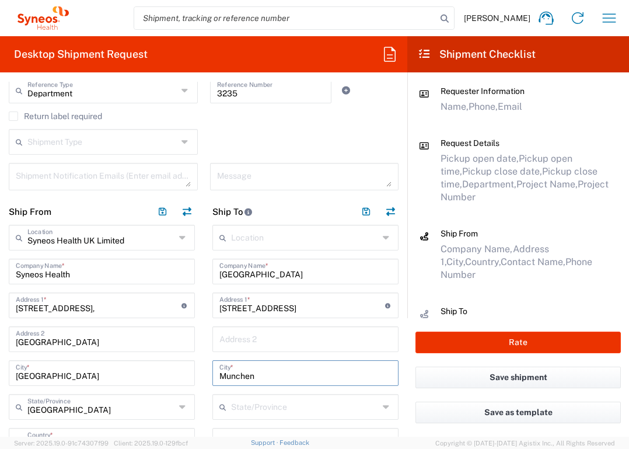
type input "Munchen"
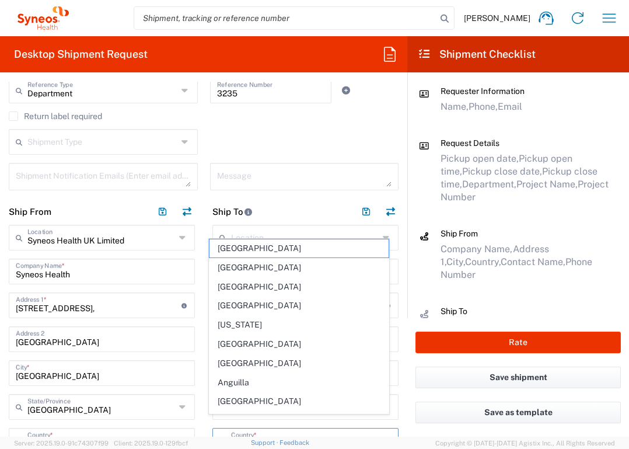
scroll to position [344, 0]
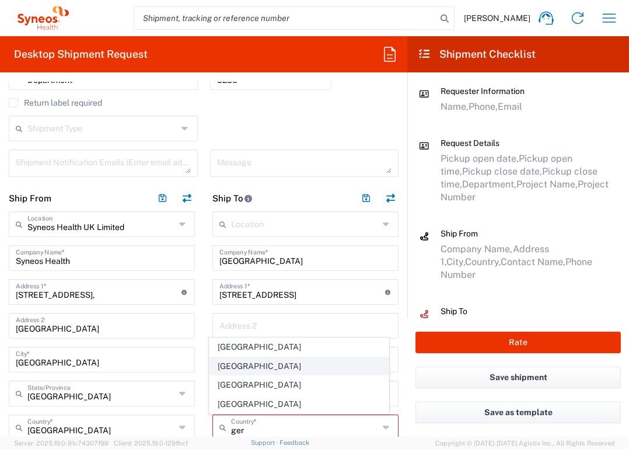
click at [239, 368] on span "[GEOGRAPHIC_DATA]" at bounding box center [299, 366] width 180 height 18
type input "[GEOGRAPHIC_DATA]"
type input "Sender/Shipper"
type input "Delivery Duty Paid"
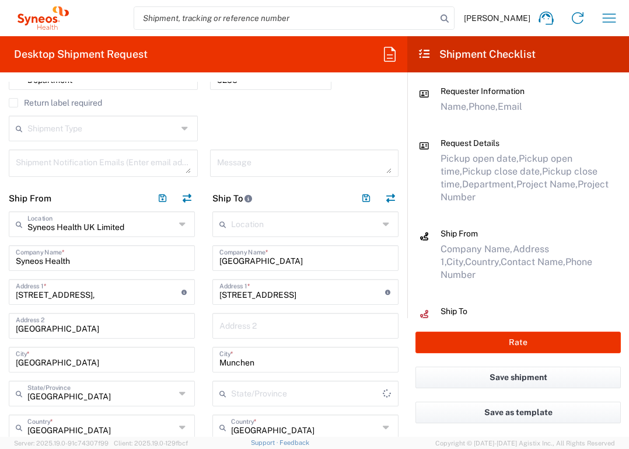
scroll to position [545, 0]
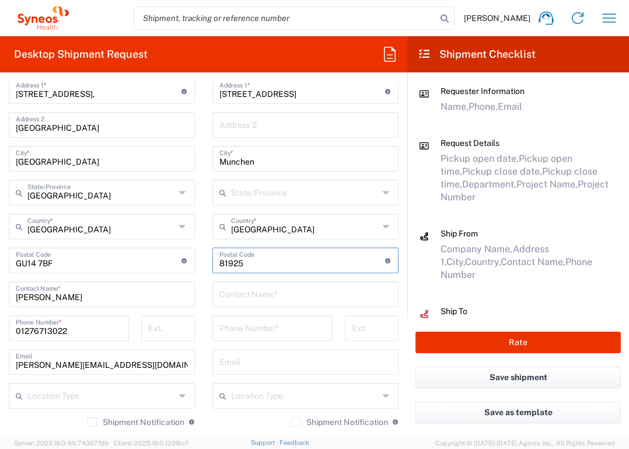
type input "81925"
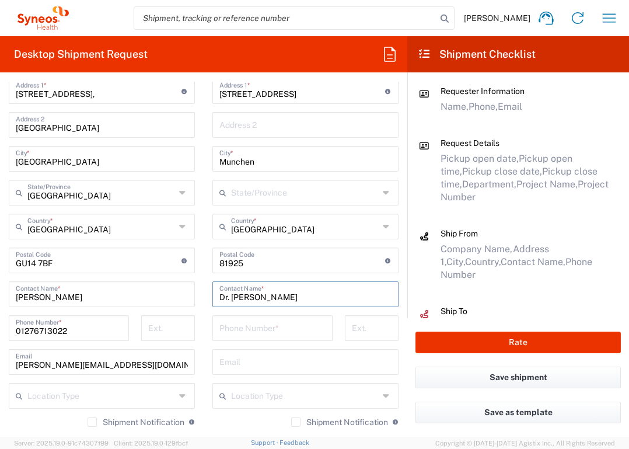
type input "Dr. [PERSON_NAME]"
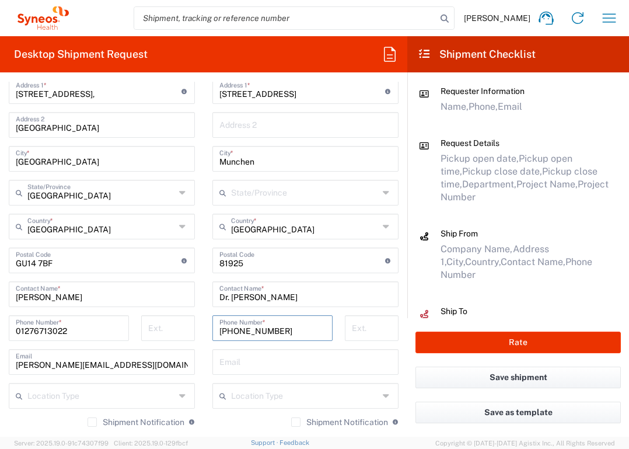
type input "[PHONE_NUMBER]"
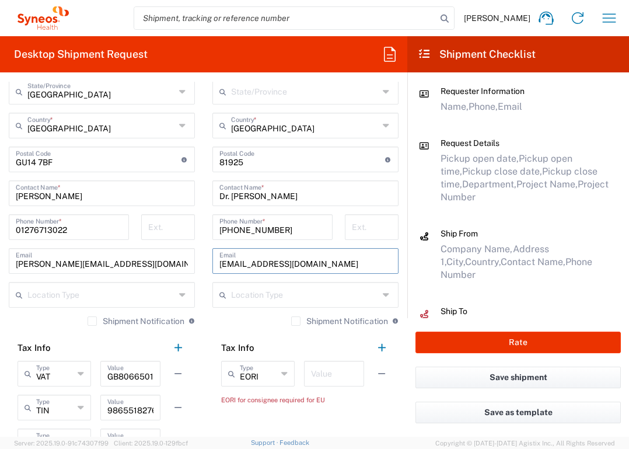
scroll to position [647, 0]
type input "[EMAIL_ADDRESS][DOMAIN_NAME]"
click at [323, 372] on input "text" at bounding box center [334, 372] width 46 height 20
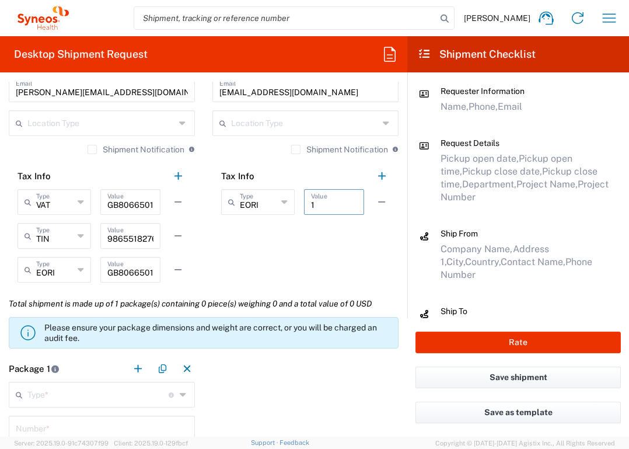
scroll to position [906, 0]
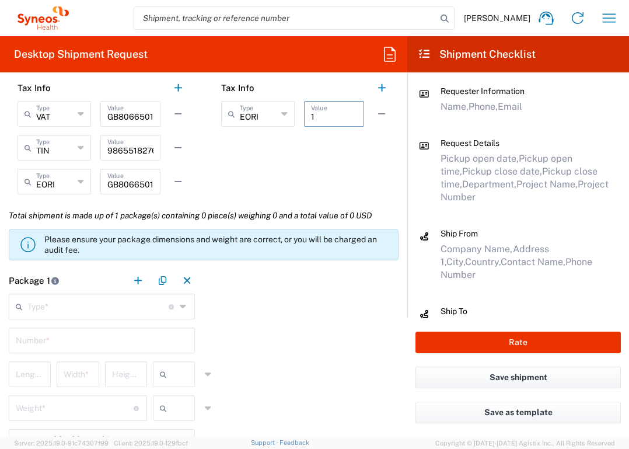
type input "1"
click at [122, 313] on input "text" at bounding box center [97, 305] width 141 height 20
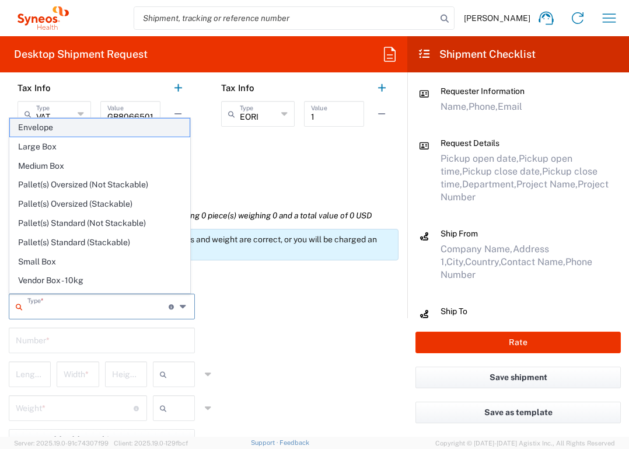
click at [104, 129] on span "Envelope" at bounding box center [100, 127] width 180 height 18
type input "Envelope"
type input "1"
type input "9.5"
type input "12.5"
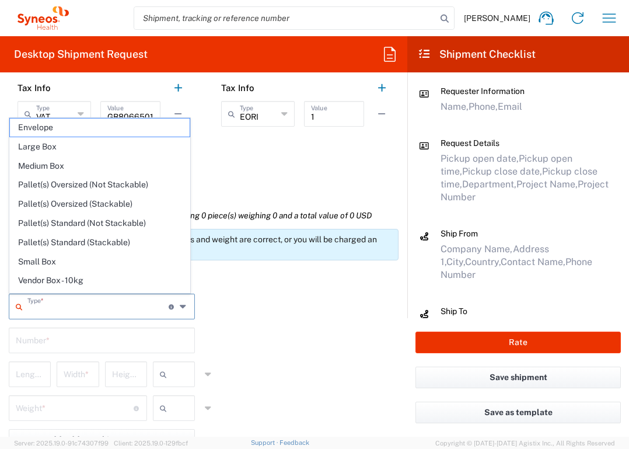
type input "0.25"
type input "in"
type input "0.45"
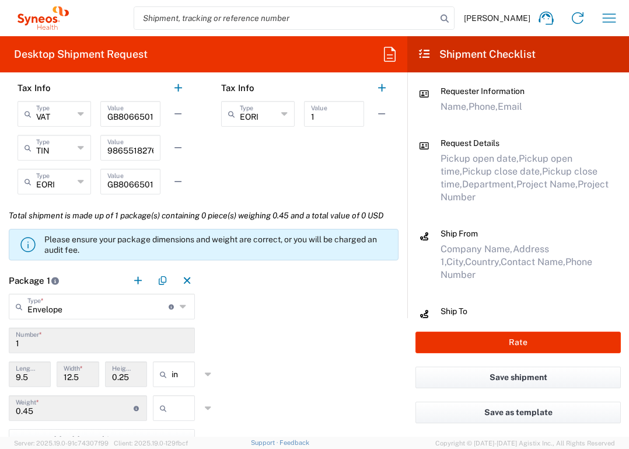
click at [178, 406] on input "text" at bounding box center [186, 408] width 29 height 19
click at [183, 382] on span "lbs" at bounding box center [170, 385] width 39 height 18
type input "lbs"
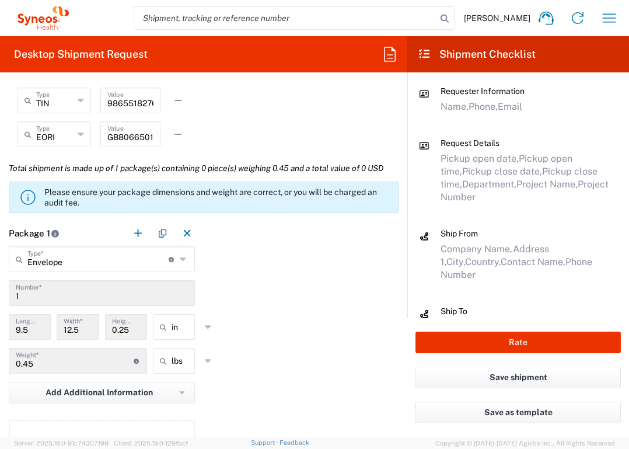
scroll to position [1073, 0]
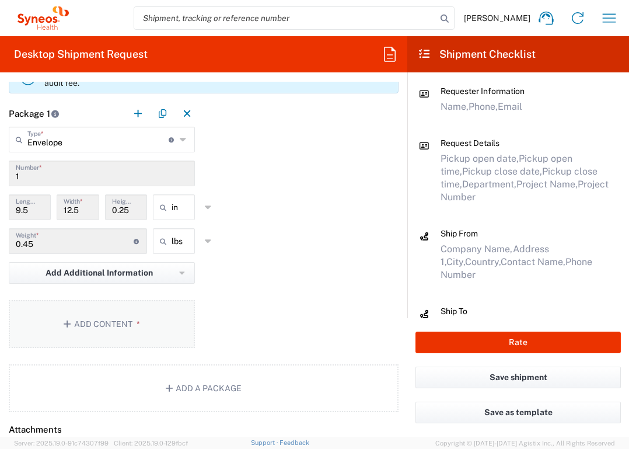
click at [132, 318] on button "Add Content *" at bounding box center [102, 324] width 186 height 48
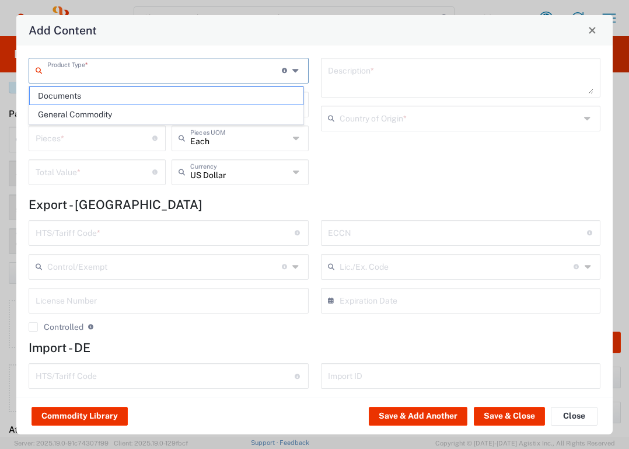
click at [147, 66] on input "text" at bounding box center [164, 70] width 235 height 20
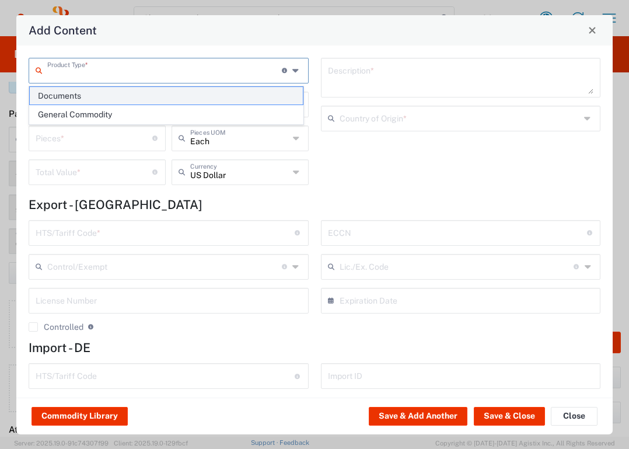
click at [142, 88] on span "Documents" at bounding box center [166, 96] width 273 height 18
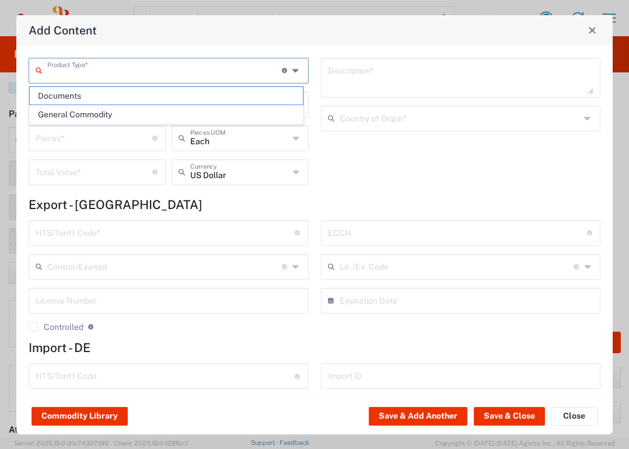
type input "Documents"
type input "1"
type textarea "Documents"
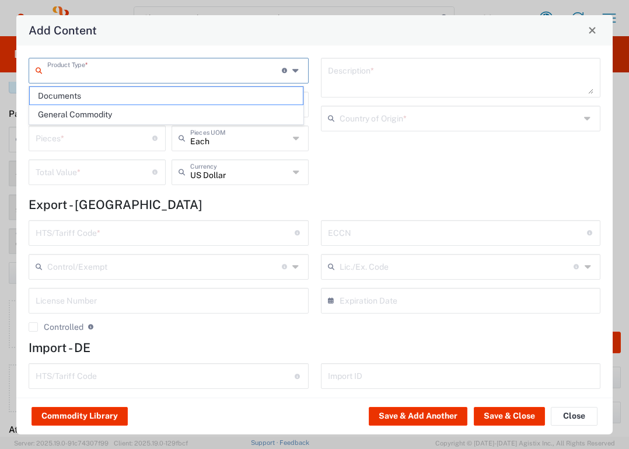
type input "[GEOGRAPHIC_DATA]"
type input "0000.00.0000"
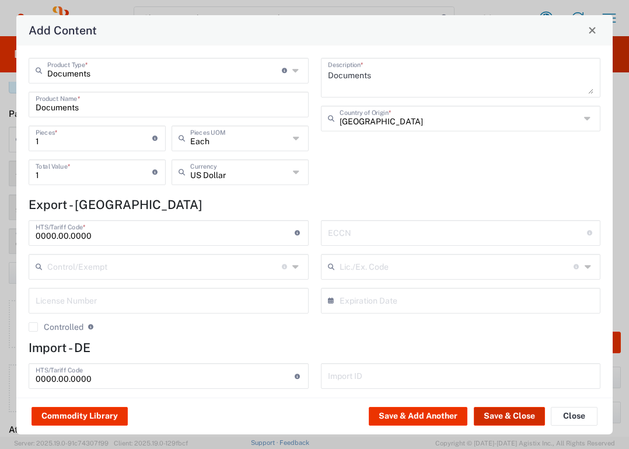
click at [510, 414] on button "Save & Close" at bounding box center [509, 416] width 71 height 19
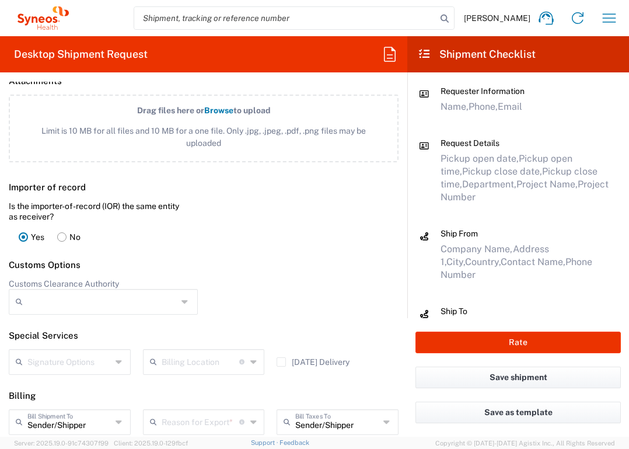
scroll to position [1494, 0]
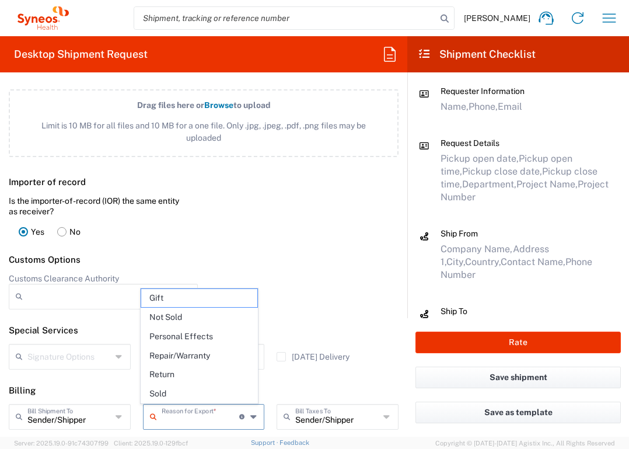
click at [201, 408] on input "text" at bounding box center [201, 416] width 78 height 20
click at [202, 318] on span "Not Sold" at bounding box center [199, 317] width 117 height 18
type input "Not Sold"
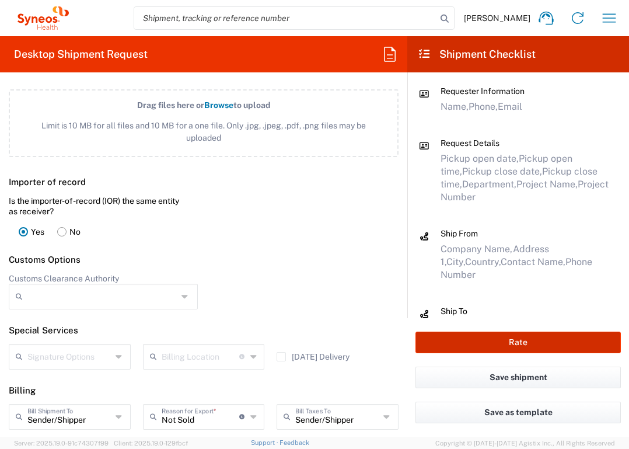
click at [477, 338] on button "Rate" at bounding box center [517, 342] width 205 height 22
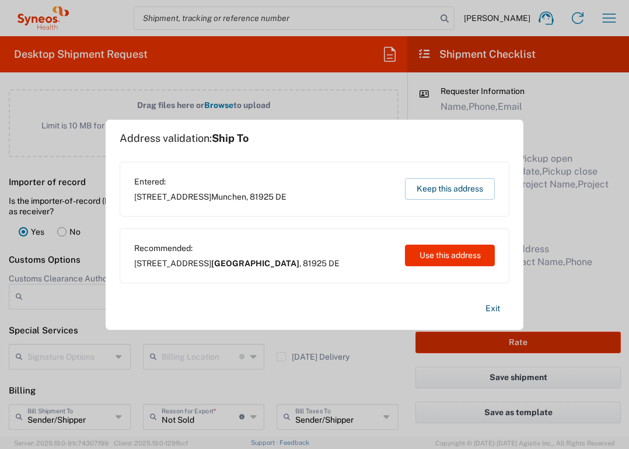
type input "7052846"
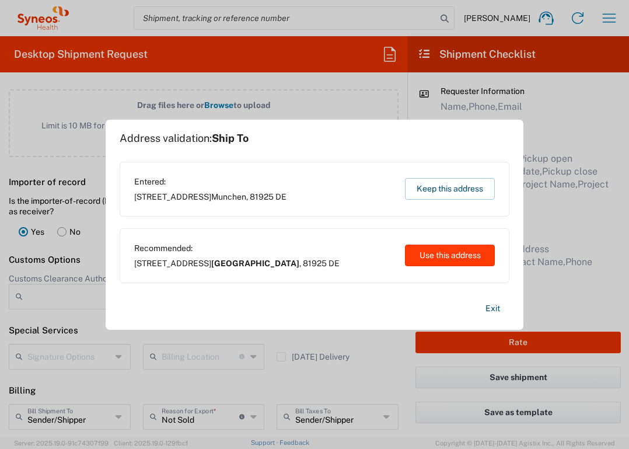
click at [463, 252] on button "Use this address" at bounding box center [450, 256] width 90 height 22
type input "[GEOGRAPHIC_DATA]"
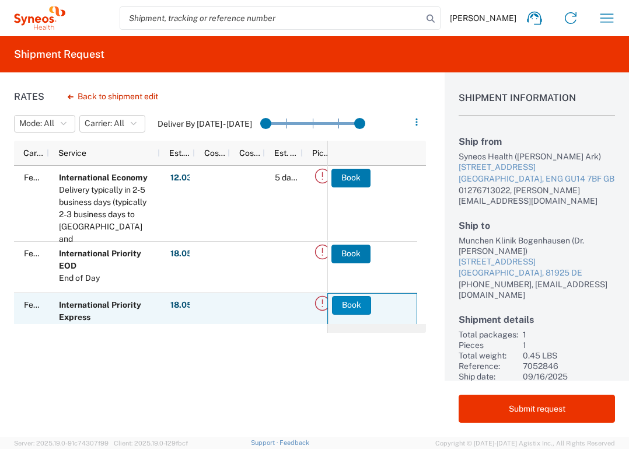
click at [348, 303] on button "Book" at bounding box center [351, 305] width 39 height 19
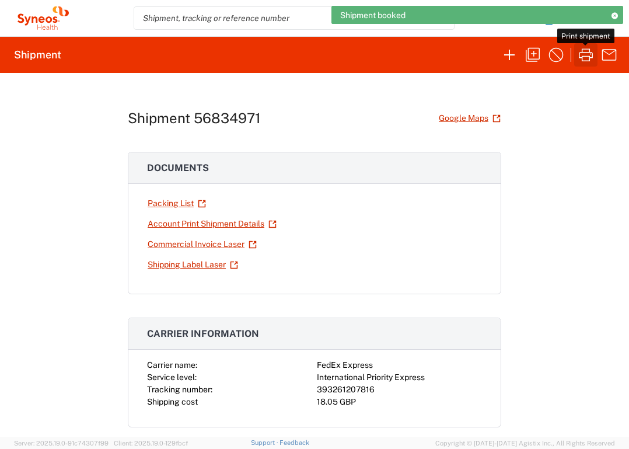
click at [584, 53] on icon "button" at bounding box center [586, 55] width 19 height 19
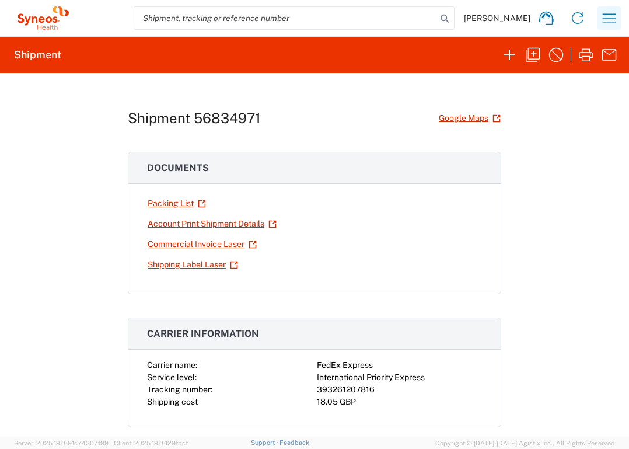
click at [609, 17] on icon "button" at bounding box center [609, 18] width 19 height 19
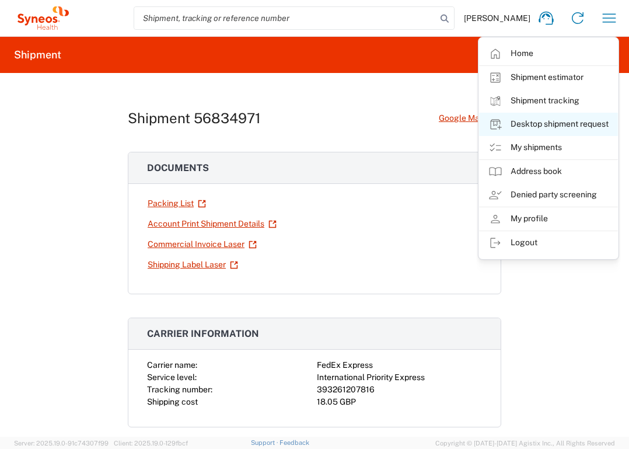
click at [564, 127] on link "Desktop shipment request" at bounding box center [548, 124] width 139 height 23
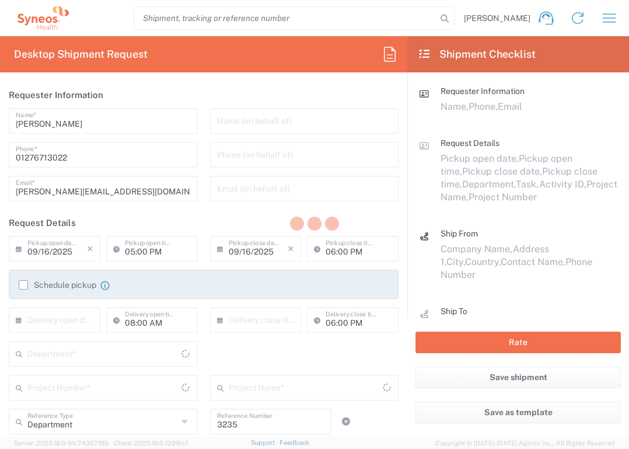
type input "[GEOGRAPHIC_DATA]"
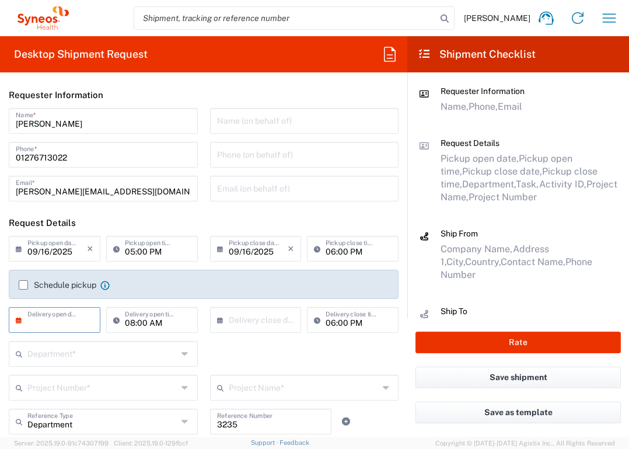
click at [71, 319] on input "text" at bounding box center [57, 319] width 60 height 20
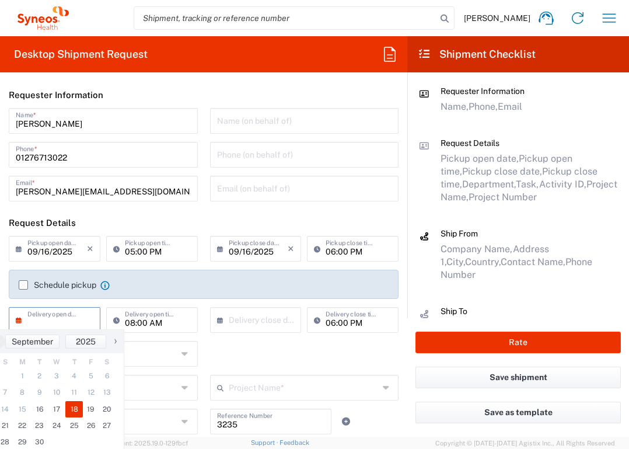
click at [72, 414] on span "18" at bounding box center [74, 409] width 18 height 16
type input "[DATE]"
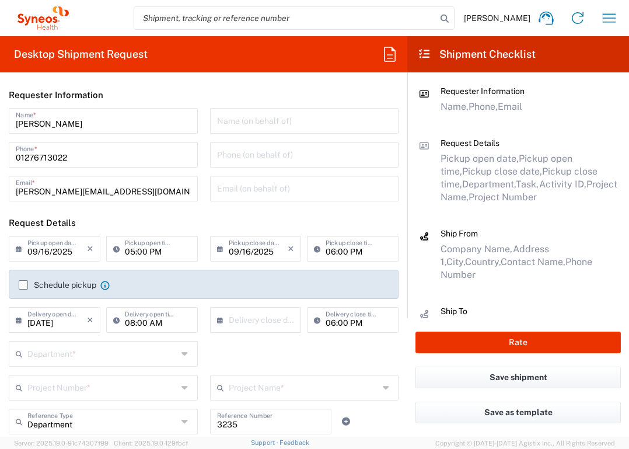
click at [248, 319] on input "text" at bounding box center [259, 319] width 60 height 20
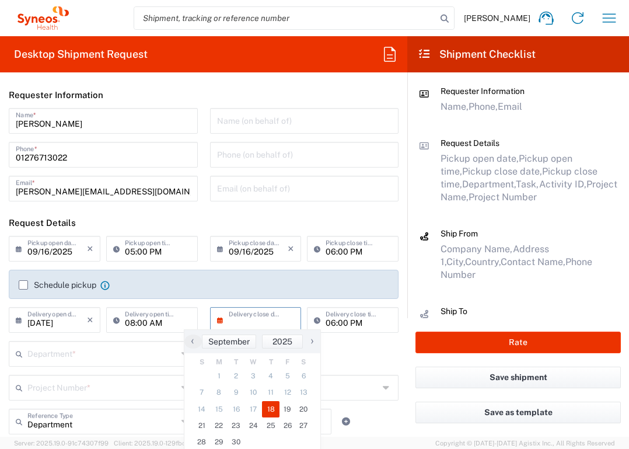
drag, startPoint x: 275, startPoint y: 400, endPoint x: 273, endPoint y: 406, distance: 6.3
click at [273, 406] on span "18" at bounding box center [271, 409] width 18 height 16
type input "[DATE]"
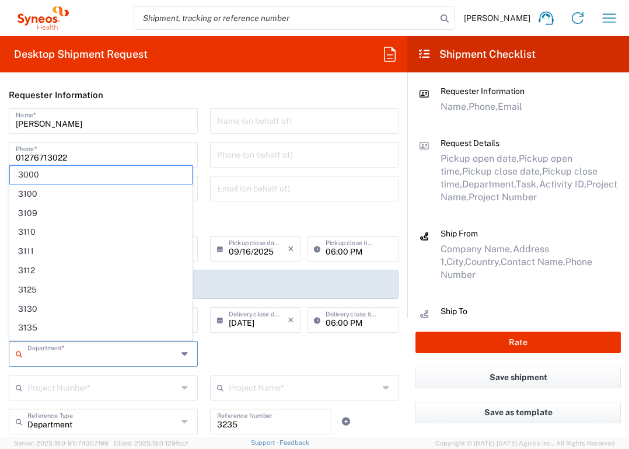
click at [121, 361] on input "text" at bounding box center [102, 353] width 150 height 20
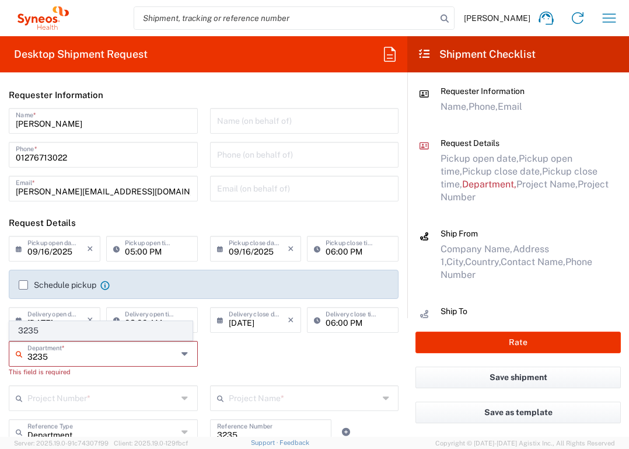
type input "3235"
click at [114, 336] on span "3235" at bounding box center [101, 331] width 182 height 18
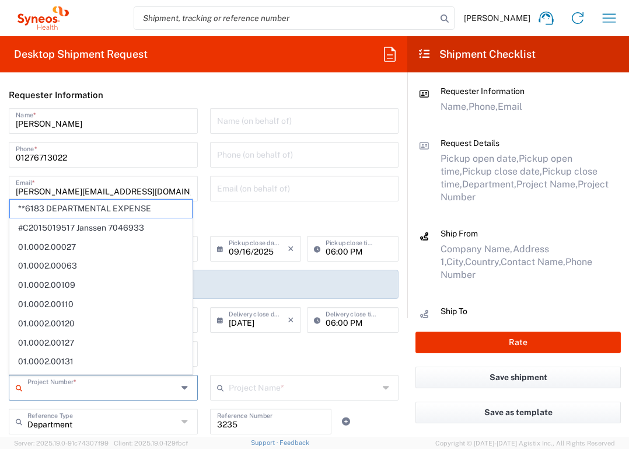
click at [117, 387] on input "text" at bounding box center [102, 386] width 150 height 20
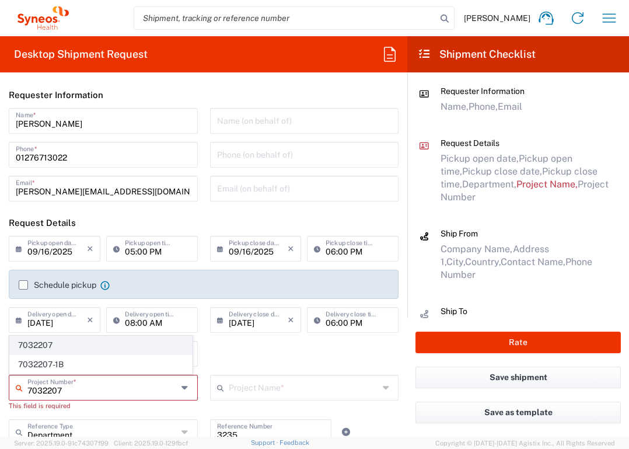
type input "7032207"
click at [90, 348] on span "7032207" at bounding box center [101, 345] width 182 height 18
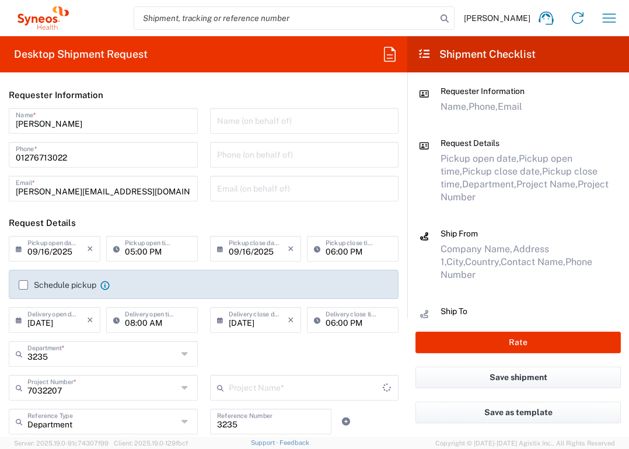
type input "GSK 7032207"
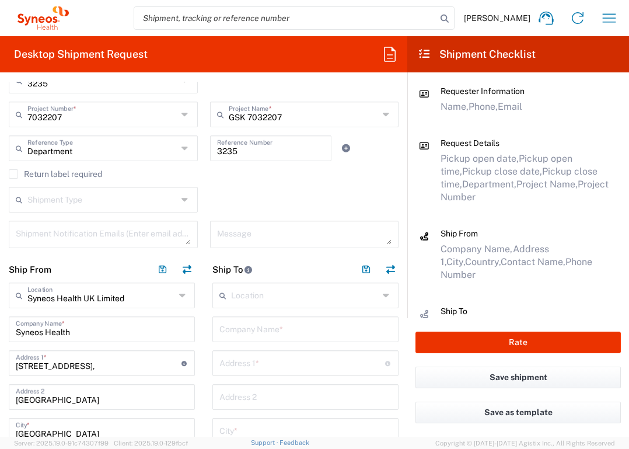
scroll to position [296, 0]
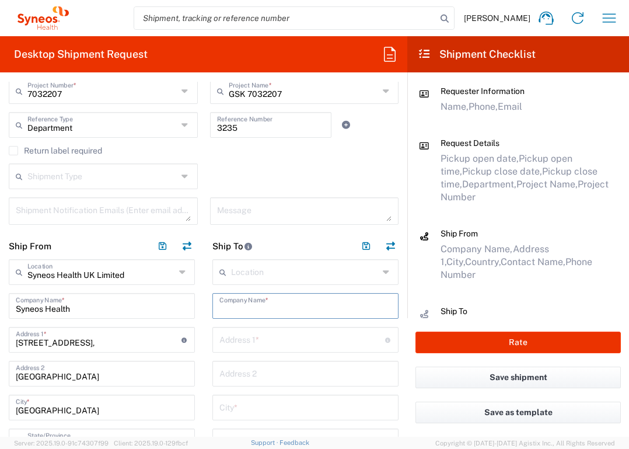
click at [267, 311] on input "text" at bounding box center [305, 305] width 172 height 20
type input "Uniwersyteckie Centrum Kliniczne"
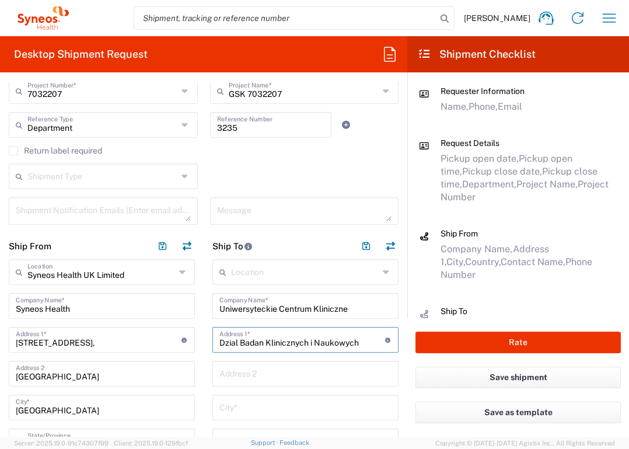
type input "Dzial Badan Klinicznych i Naukowych"
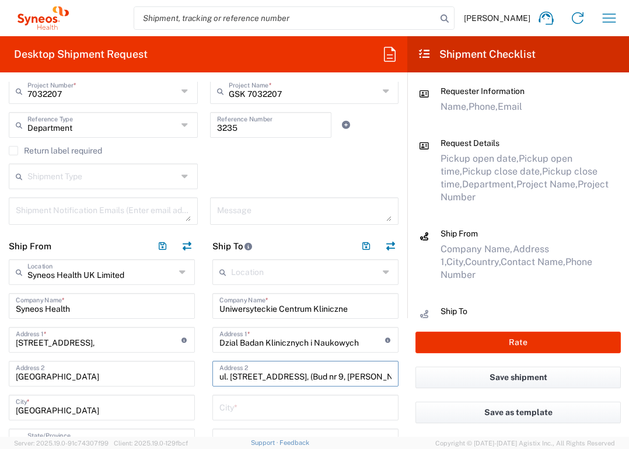
type input "ul. [STREET_ADDRESS], (Bud nr 9, [PERSON_NAME] 30)"
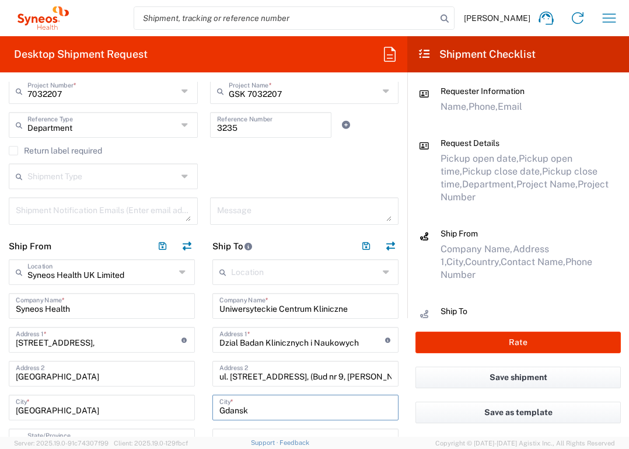
type input "Gdansk"
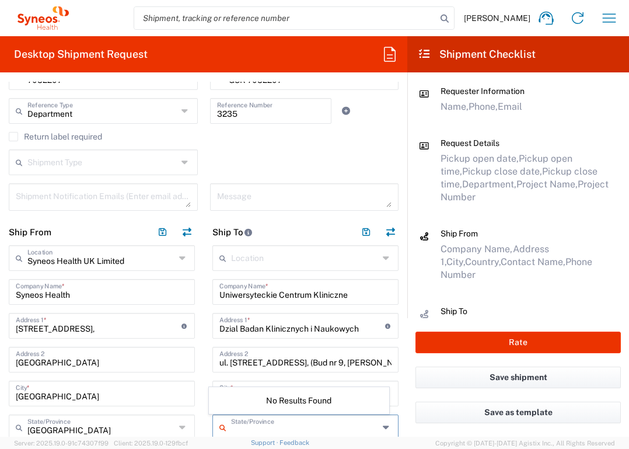
scroll to position [511, 0]
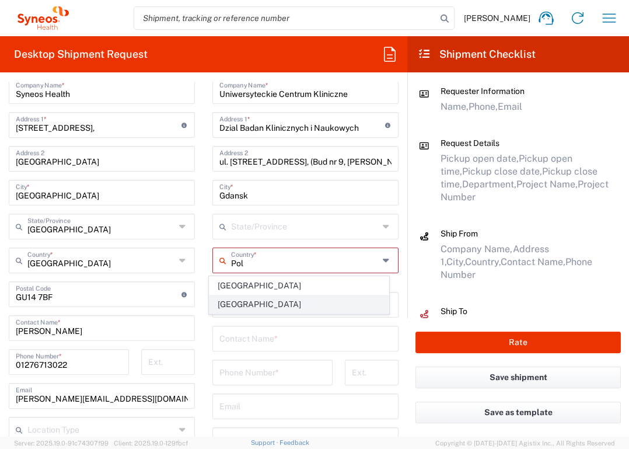
click at [231, 302] on span "[GEOGRAPHIC_DATA]" at bounding box center [299, 304] width 180 height 18
type input "[GEOGRAPHIC_DATA]"
type input "Sender/Shipper"
type input "Delivery Duty Paid"
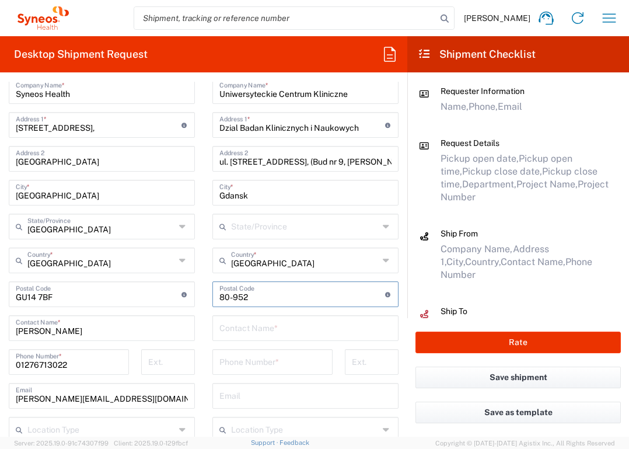
type input "80-952"
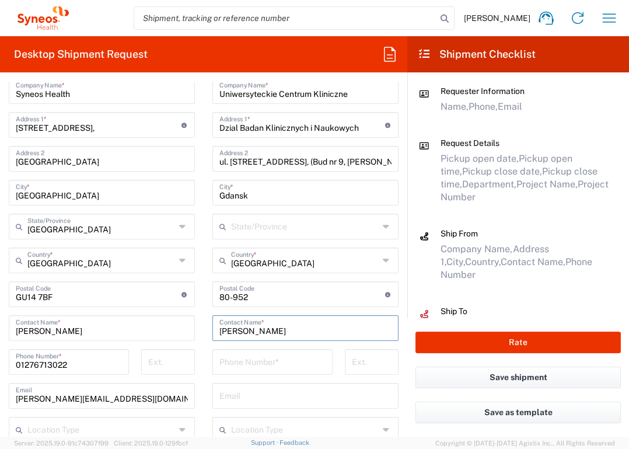
type input "[PERSON_NAME]"
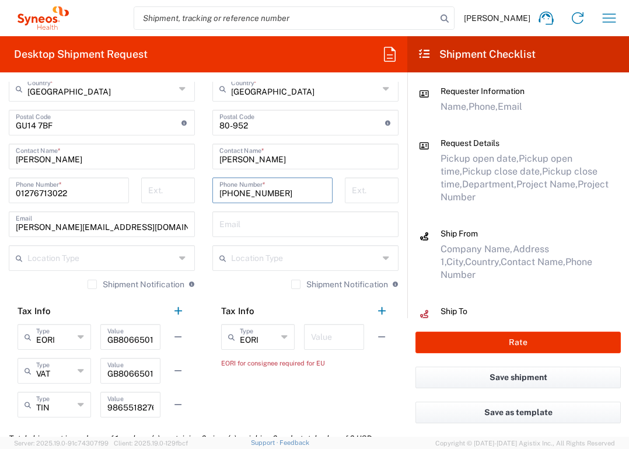
scroll to position [707, 0]
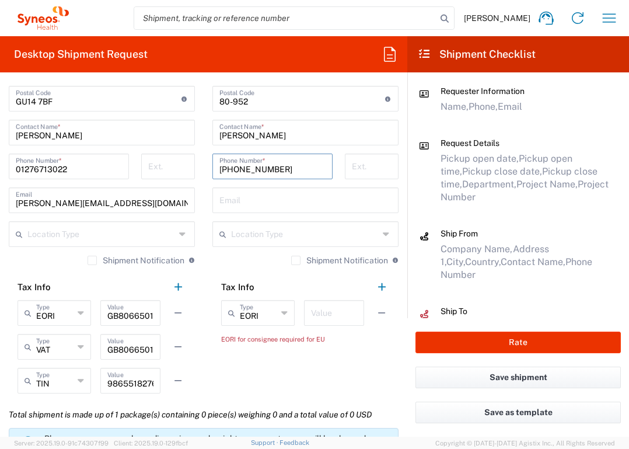
type input "[PHONE_NUMBER]"
click at [337, 308] on input "text" at bounding box center [334, 312] width 46 height 20
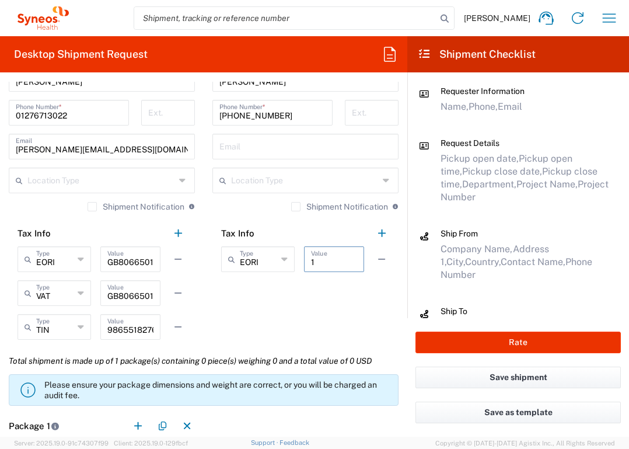
scroll to position [878, 0]
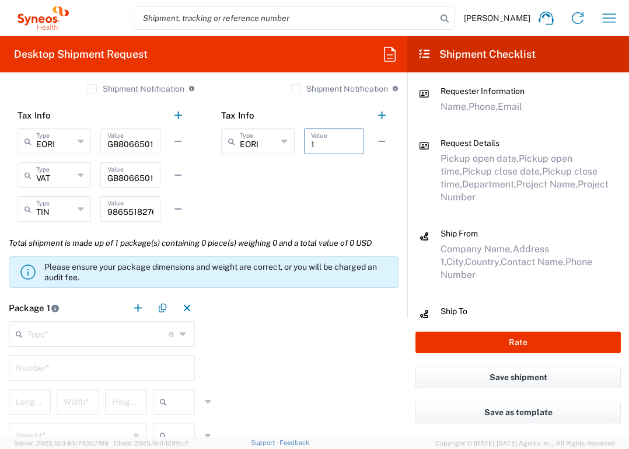
type input "1"
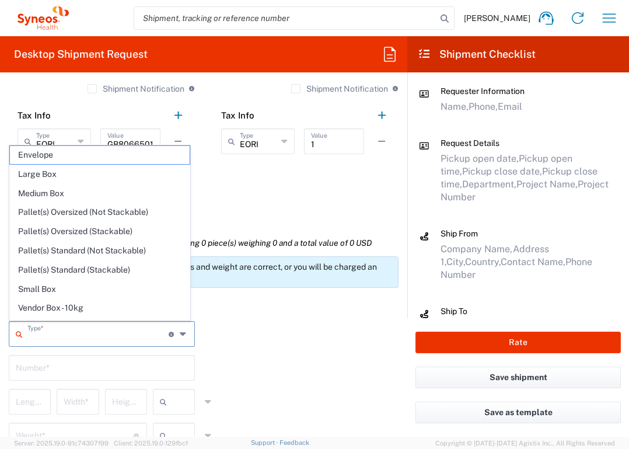
click at [110, 340] on input "text" at bounding box center [97, 333] width 141 height 20
drag, startPoint x: 64, startPoint y: 152, endPoint x: 68, endPoint y: 181, distance: 29.5
click at [64, 152] on span "Envelope" at bounding box center [100, 155] width 180 height 18
type input "Envelope"
type input "1"
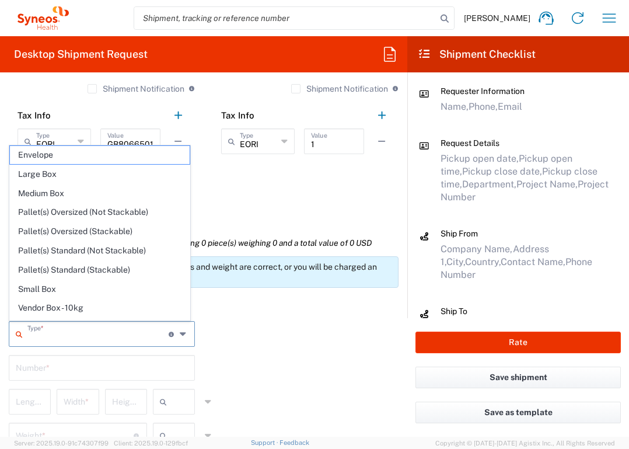
type input "9.5"
type input "12.5"
type input "0.25"
type input "in"
type input "0.45"
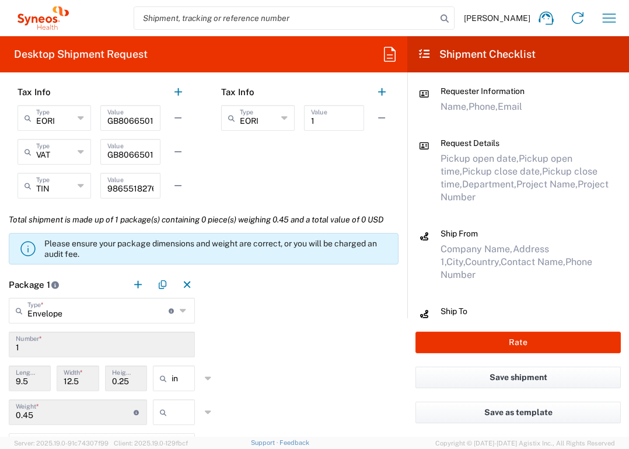
scroll to position [1030, 0]
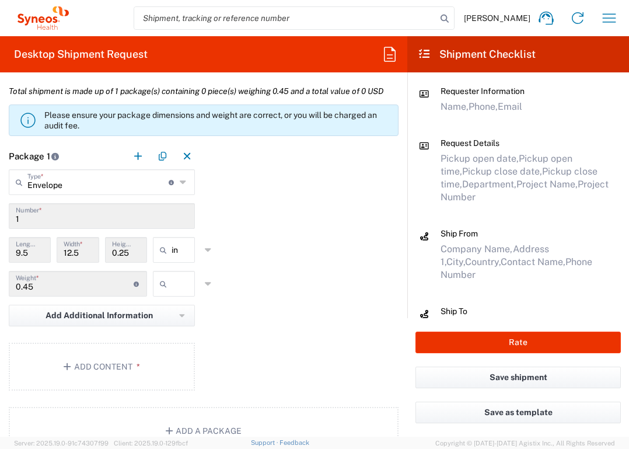
click at [172, 287] on input "text" at bounding box center [186, 283] width 29 height 19
click at [174, 327] on span "lbs" at bounding box center [170, 328] width 39 height 18
type input "lbs"
click at [110, 366] on button "Add Content *" at bounding box center [102, 367] width 186 height 48
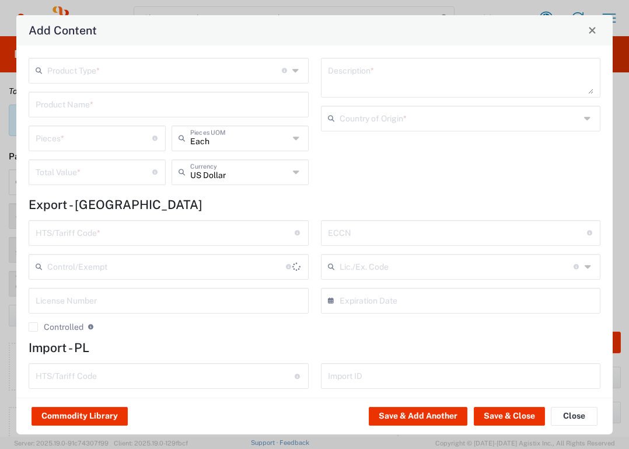
click at [169, 68] on input "text" at bounding box center [164, 70] width 235 height 20
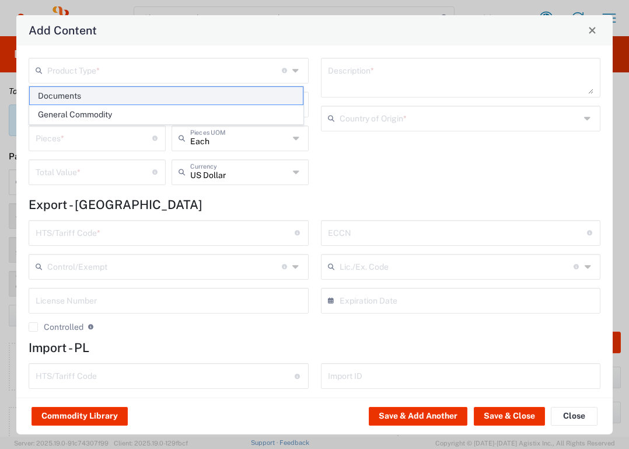
click at [169, 90] on span "Documents" at bounding box center [166, 96] width 273 height 18
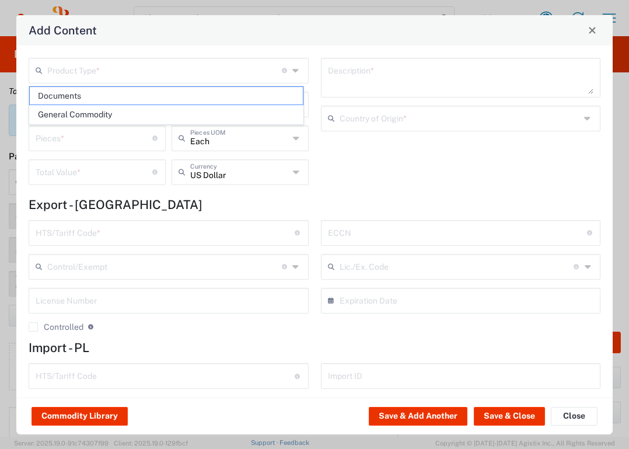
type input "Documents"
type input "1"
type textarea "Documents"
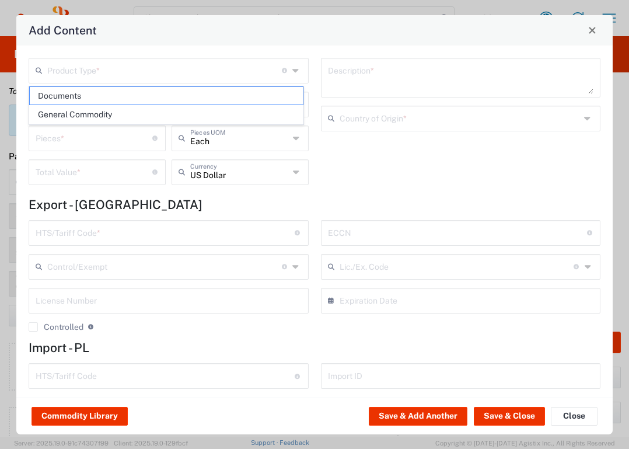
type input "[GEOGRAPHIC_DATA]"
type input "0000.00.0000"
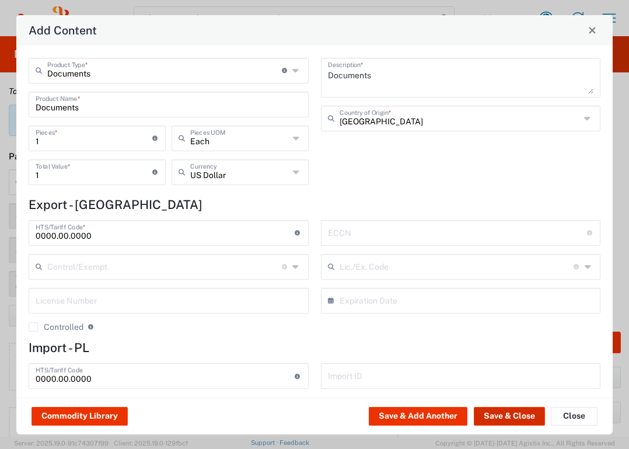
click at [507, 418] on button "Save & Close" at bounding box center [509, 416] width 71 height 19
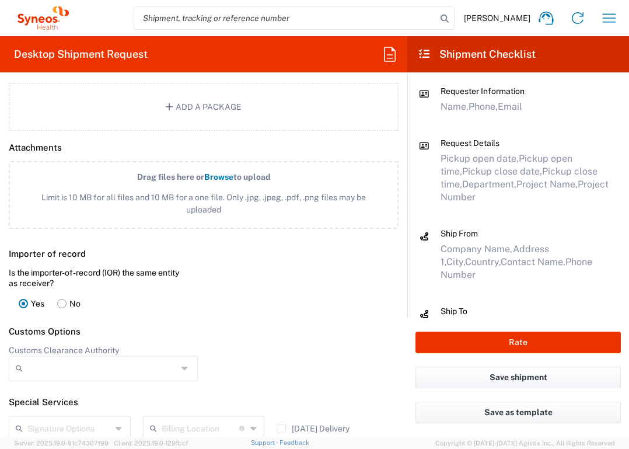
scroll to position [1565, 0]
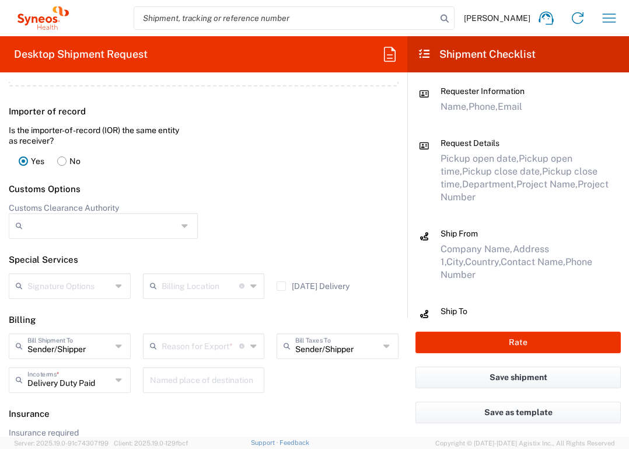
click at [185, 283] on input "text" at bounding box center [201, 285] width 78 height 20
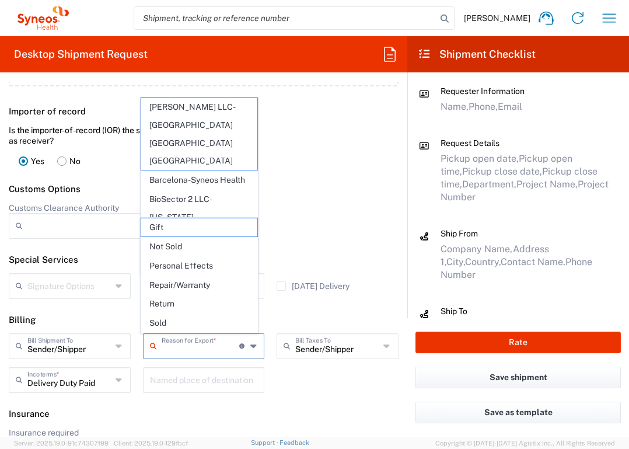
click at [192, 350] on input "text" at bounding box center [201, 345] width 78 height 20
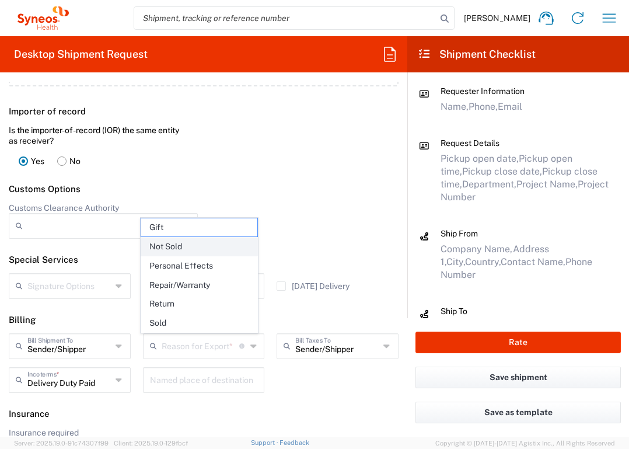
click at [187, 250] on span "Not Sold" at bounding box center [199, 247] width 117 height 18
type input "Not Sold"
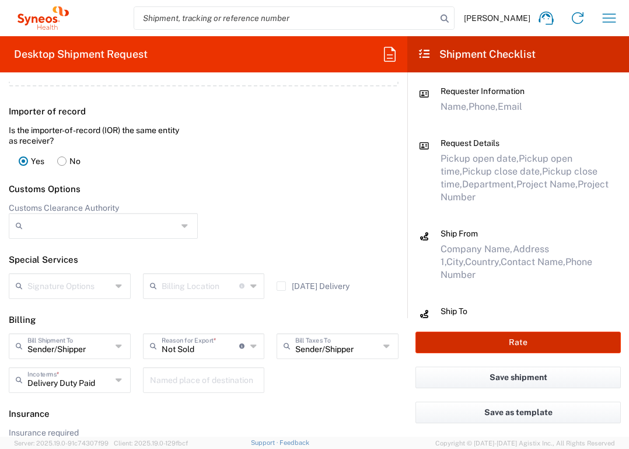
click at [439, 343] on button "Rate" at bounding box center [517, 342] width 205 height 22
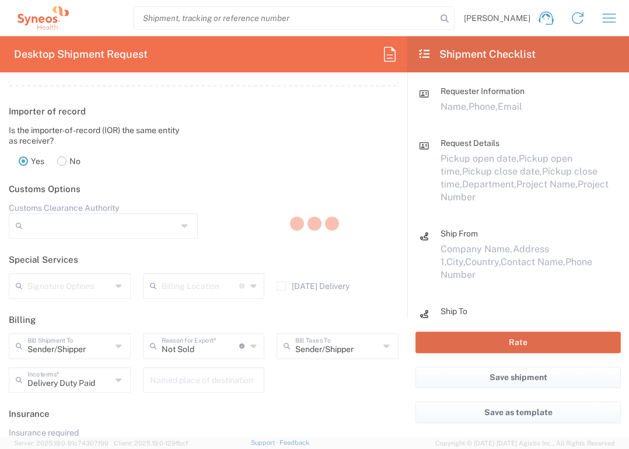
type input "7032207"
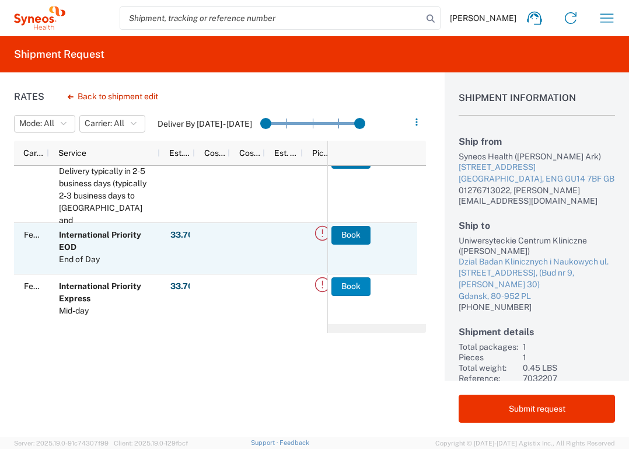
scroll to position [19, 0]
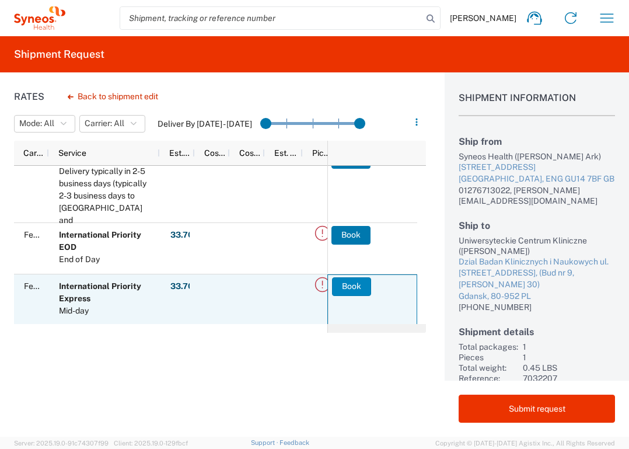
click at [351, 284] on button "Book" at bounding box center [351, 286] width 39 height 19
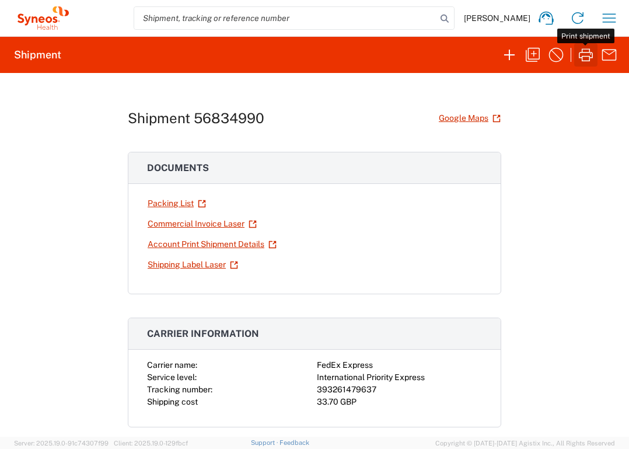
click at [587, 53] on icon "button" at bounding box center [586, 55] width 19 height 19
